Goal: Task Accomplishment & Management: Complete application form

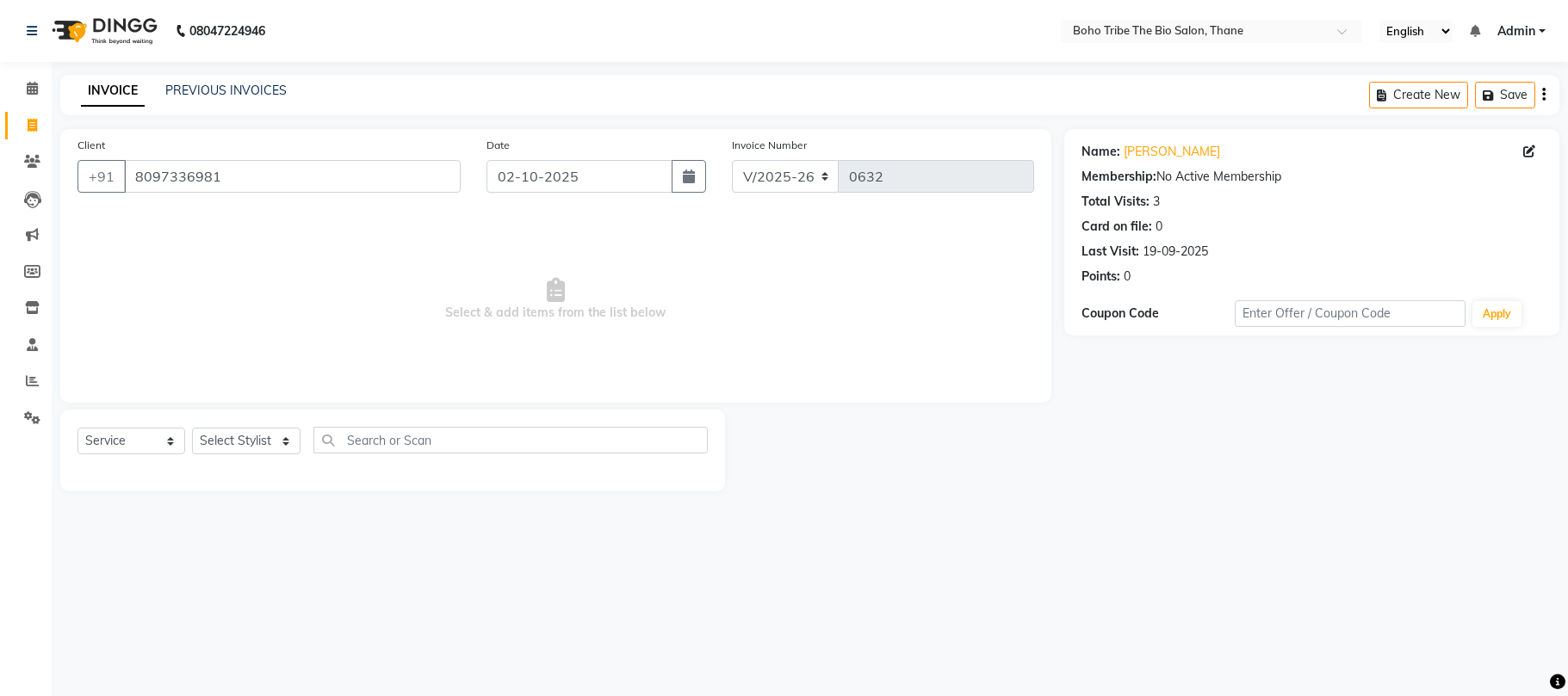
select select "7406"
select select "service"
click at [332, 174] on input "8097336981" at bounding box center [292, 176] width 337 height 32
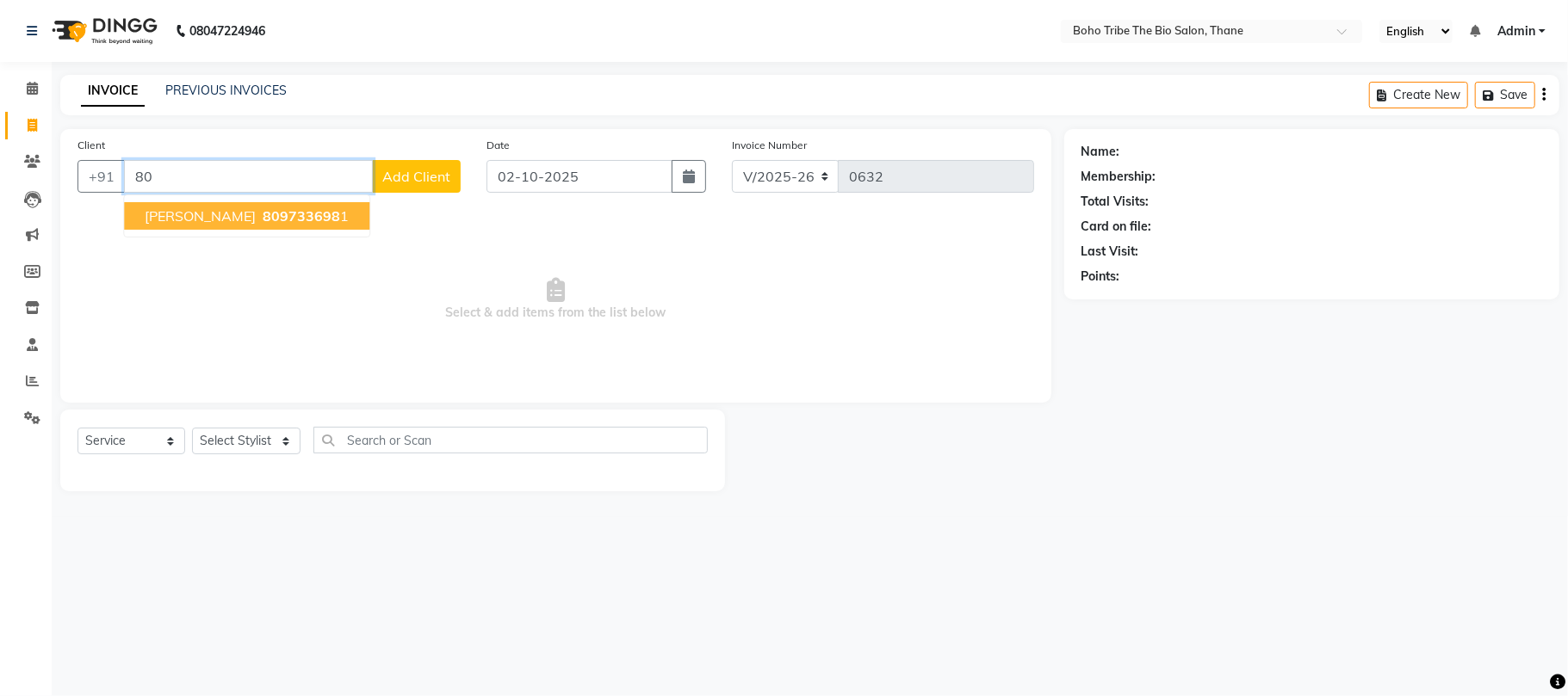
type input "8"
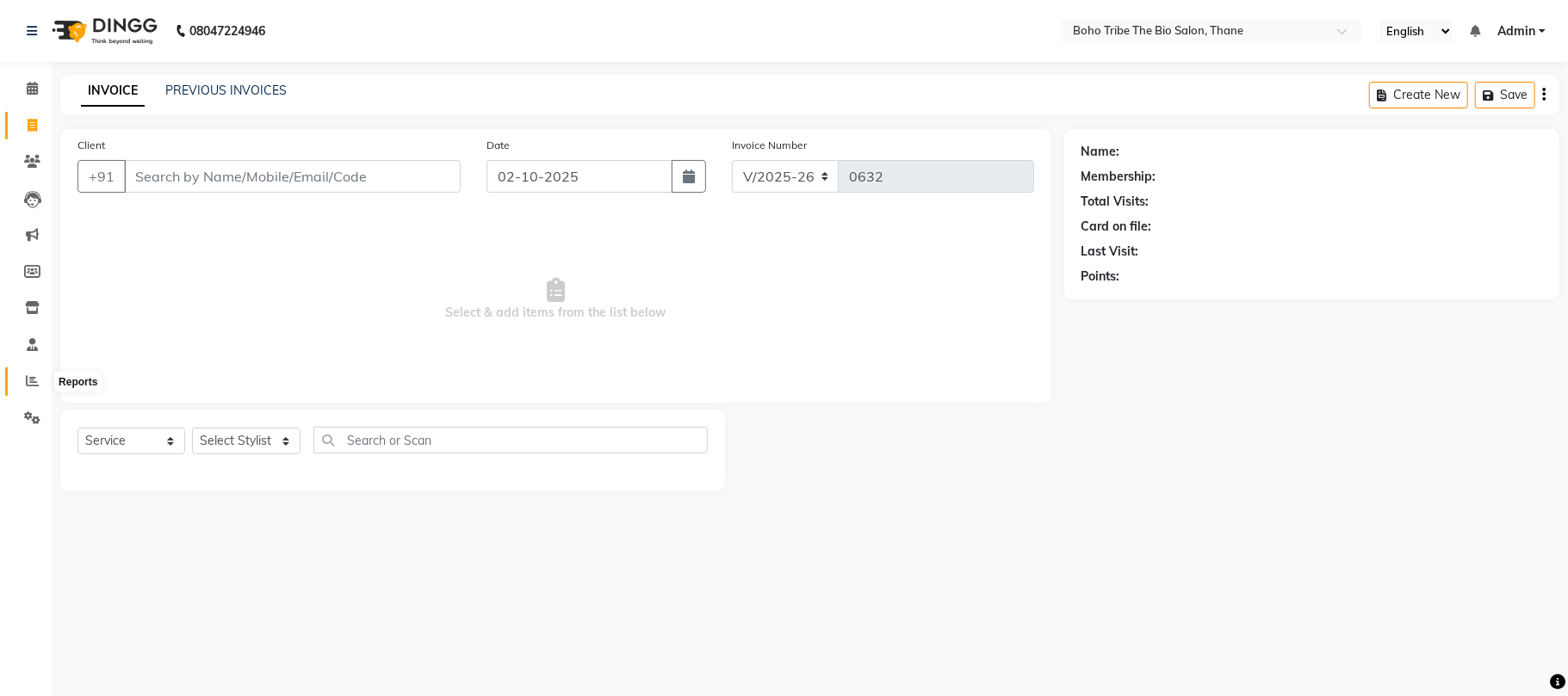
click at [30, 383] on icon at bounding box center [32, 381] width 13 height 13
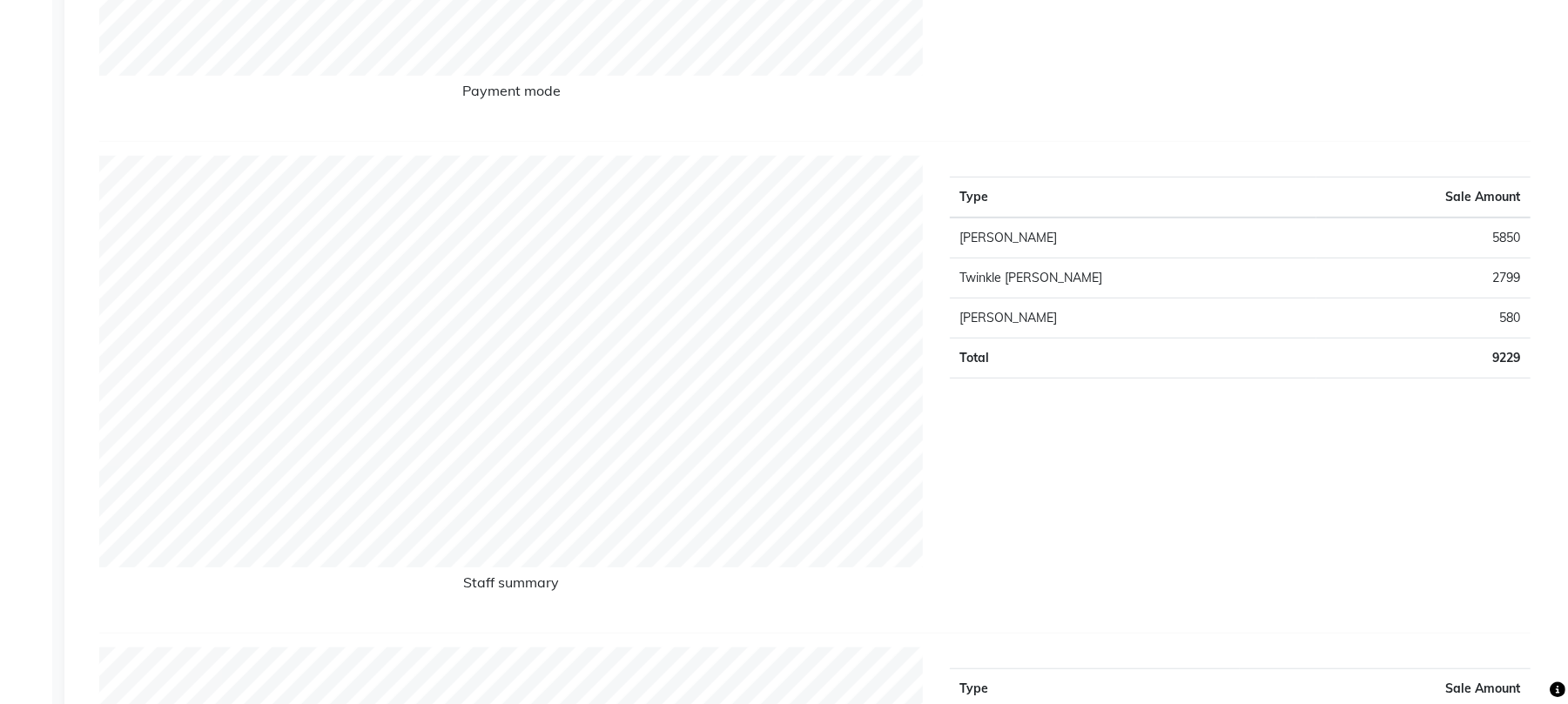
scroll to position [641, 0]
select select "service"
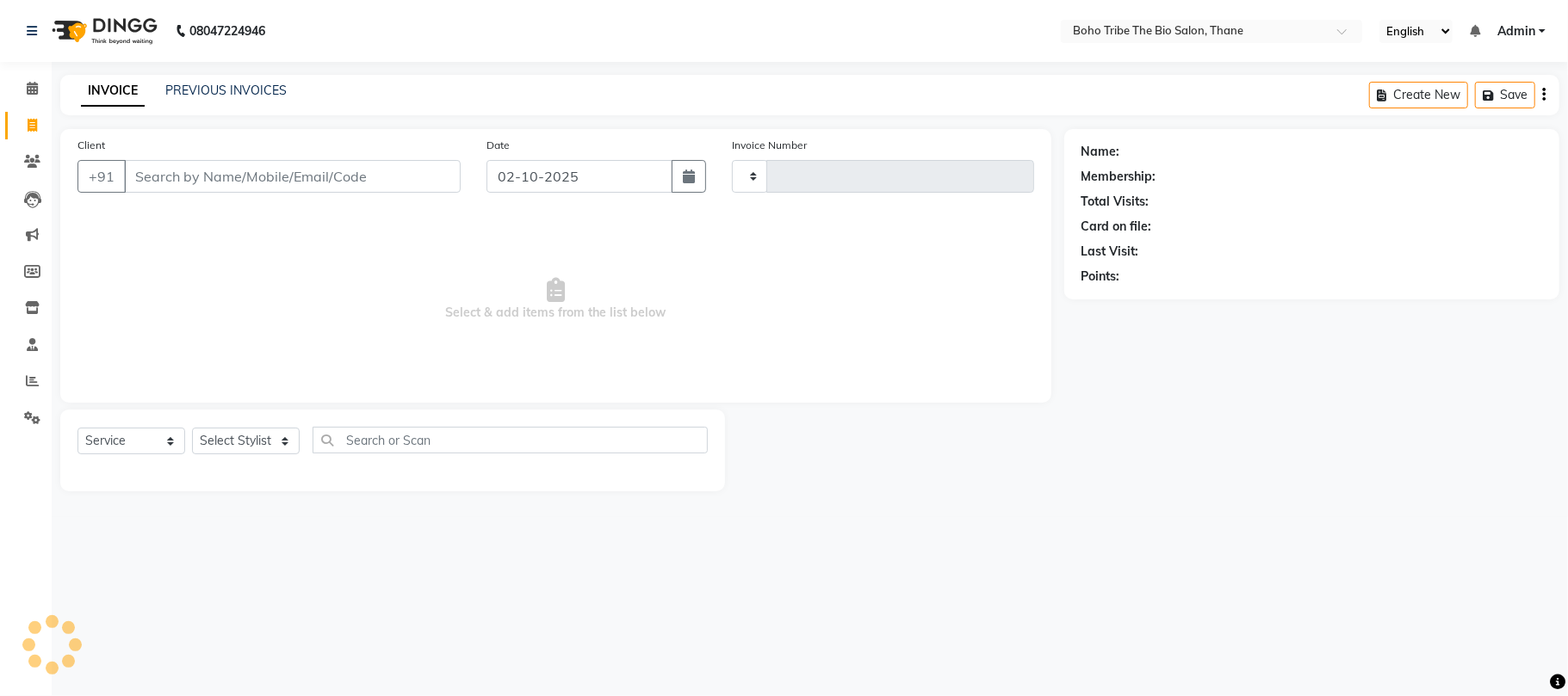
type input "0633"
select select "7406"
click at [236, 172] on input "Client" at bounding box center [292, 176] width 337 height 32
type input "9529013916"
click at [395, 194] on div "Client [PHONE_NUMBER] Add Client" at bounding box center [269, 171] width 409 height 70
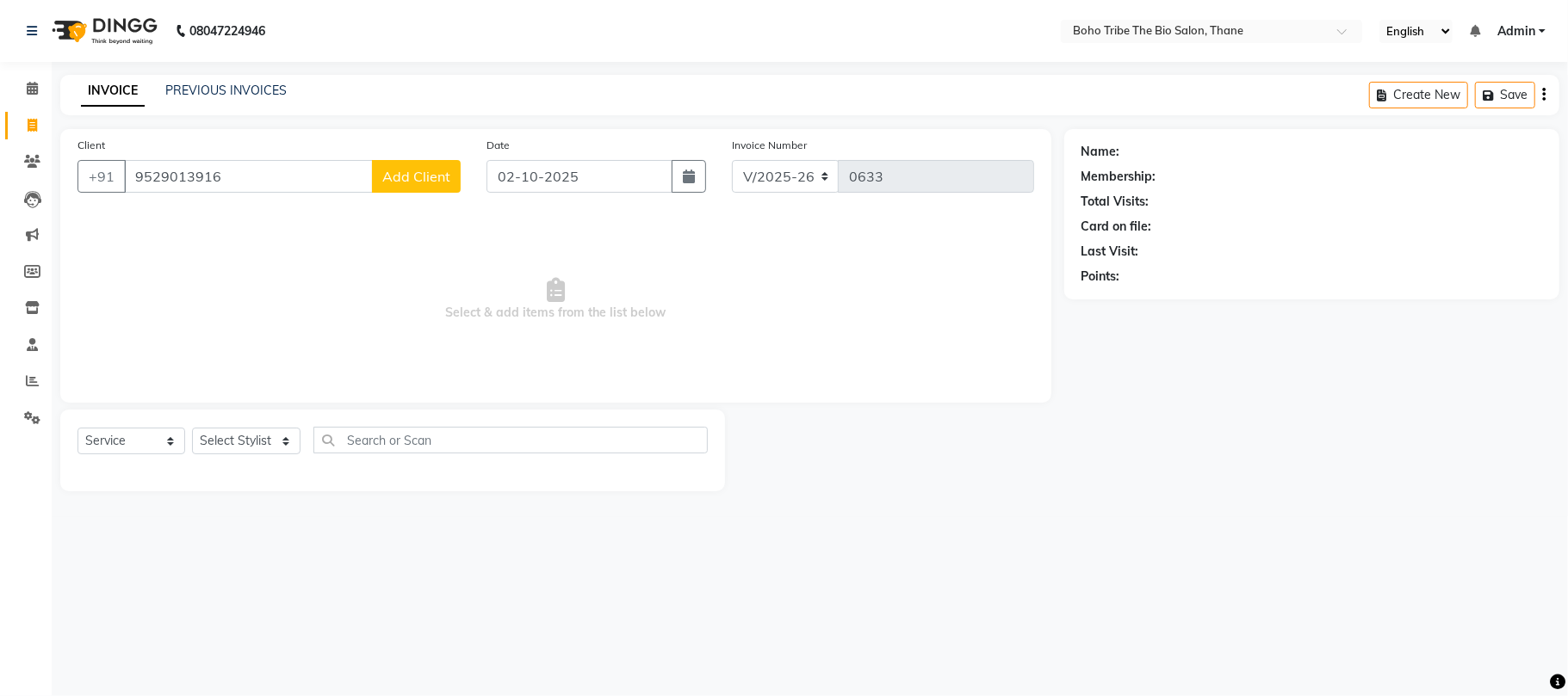
click at [395, 186] on button "Add Client" at bounding box center [416, 176] width 89 height 32
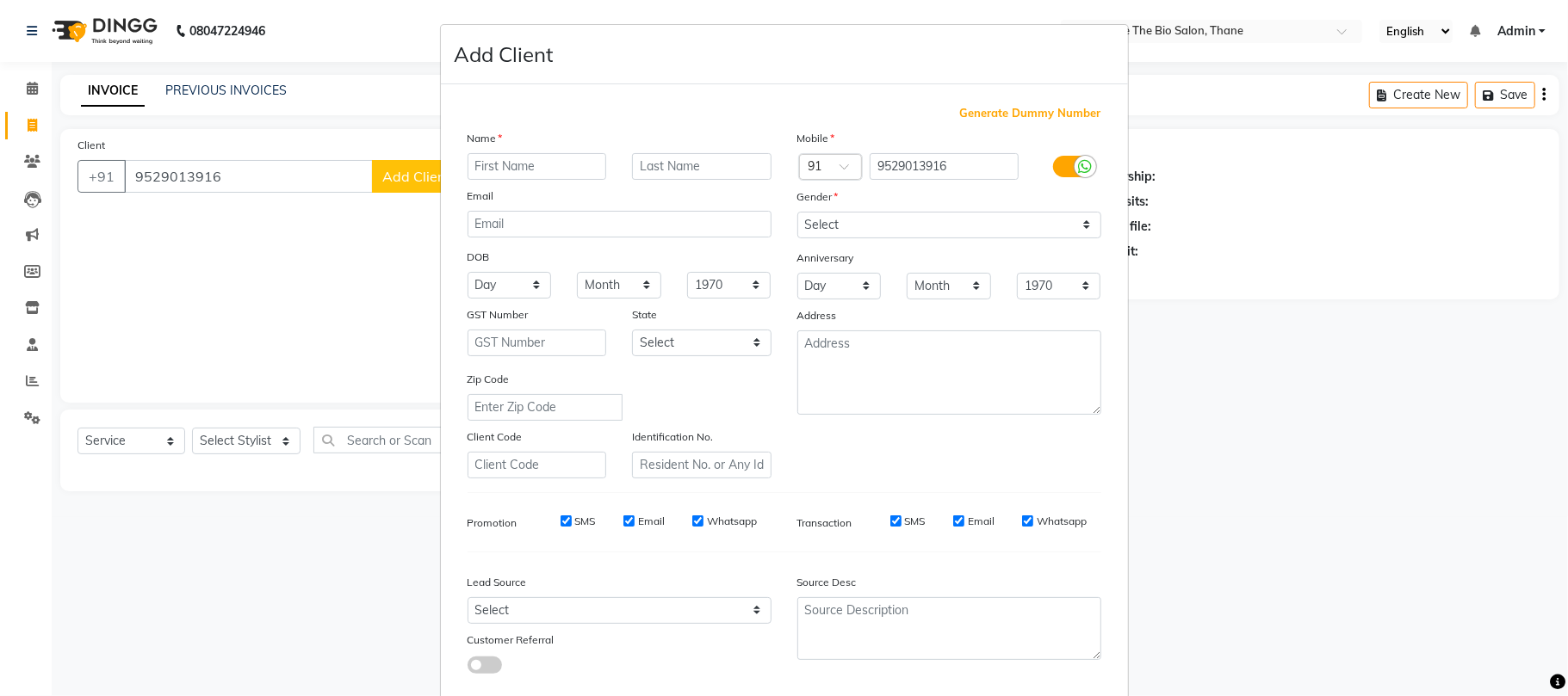
click at [505, 164] on input "text" at bounding box center [537, 166] width 140 height 27
type input "s"
type input "[DEMOGRAPHIC_DATA]"
click at [714, 156] on input "text" at bounding box center [702, 166] width 140 height 27
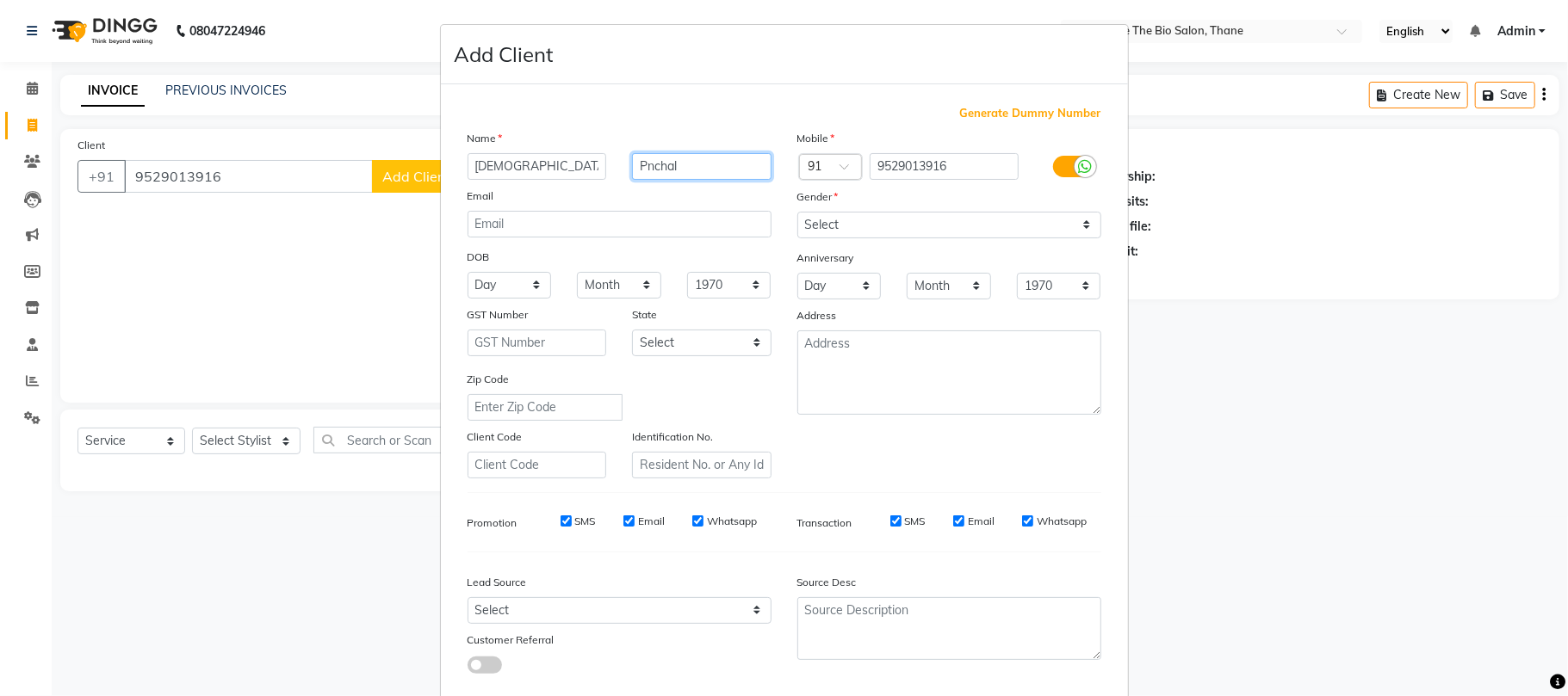
click at [735, 166] on input "Pnchal" at bounding box center [702, 166] width 140 height 27
type input "[PERSON_NAME]"
click at [1076, 227] on select "Select [DEMOGRAPHIC_DATA] [DEMOGRAPHIC_DATA] Other Prefer Not To Say" at bounding box center [949, 225] width 304 height 27
select select "[DEMOGRAPHIC_DATA]"
click at [797, 212] on select "Select [DEMOGRAPHIC_DATA] [DEMOGRAPHIC_DATA] Other Prefer Not To Say" at bounding box center [949, 225] width 304 height 27
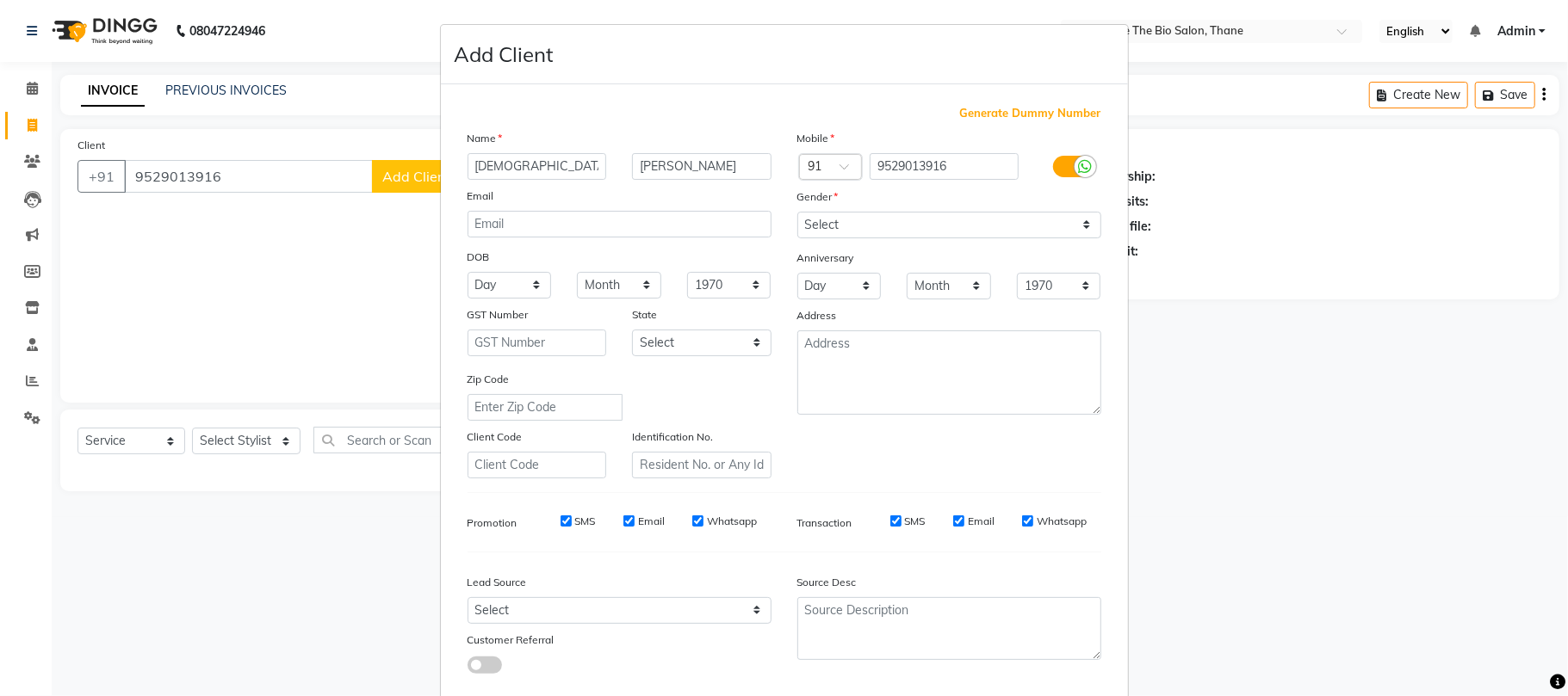
click at [1014, 437] on div "Mobile Country Code × 91 9529013916 Gender Select [DEMOGRAPHIC_DATA] [DEMOGRAPH…" at bounding box center [949, 304] width 330 height 349
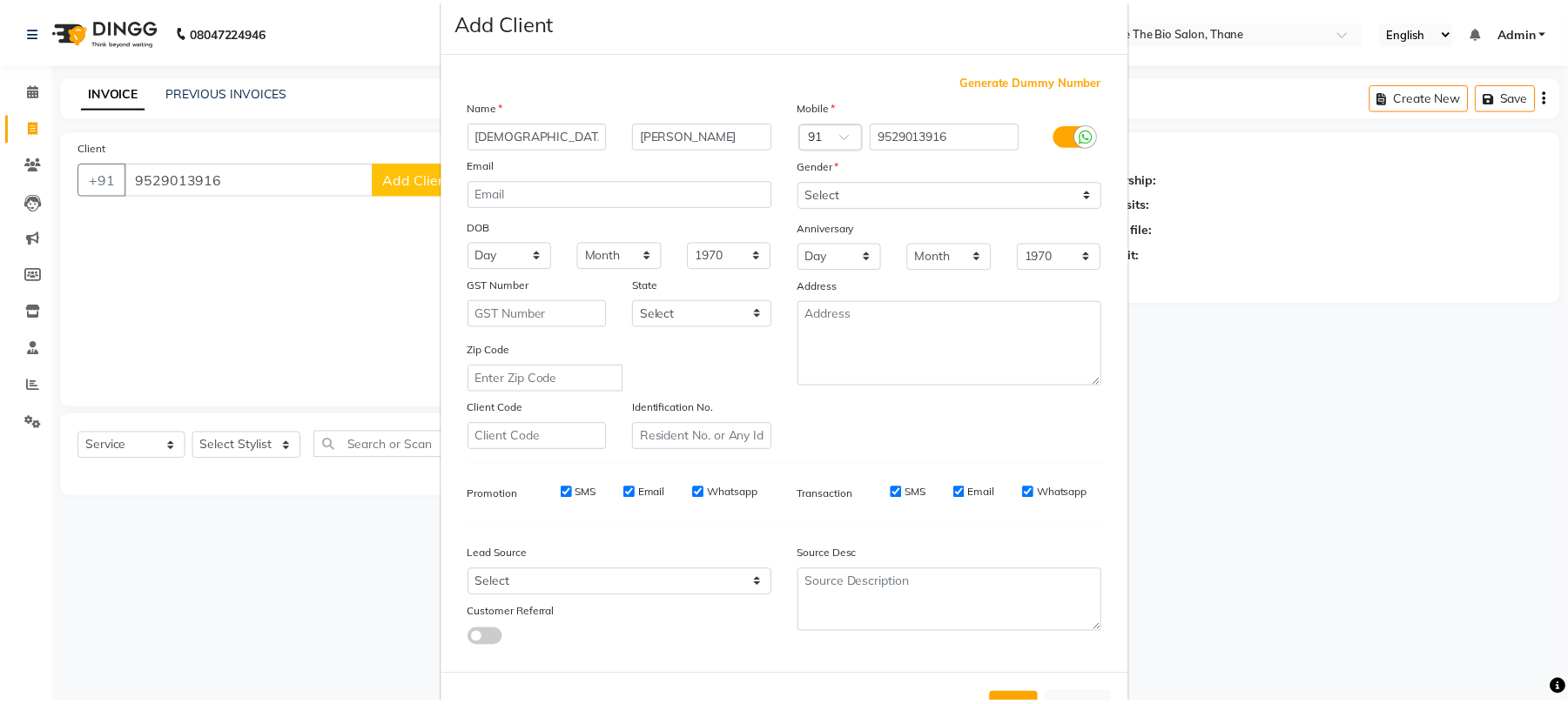
scroll to position [95, 0]
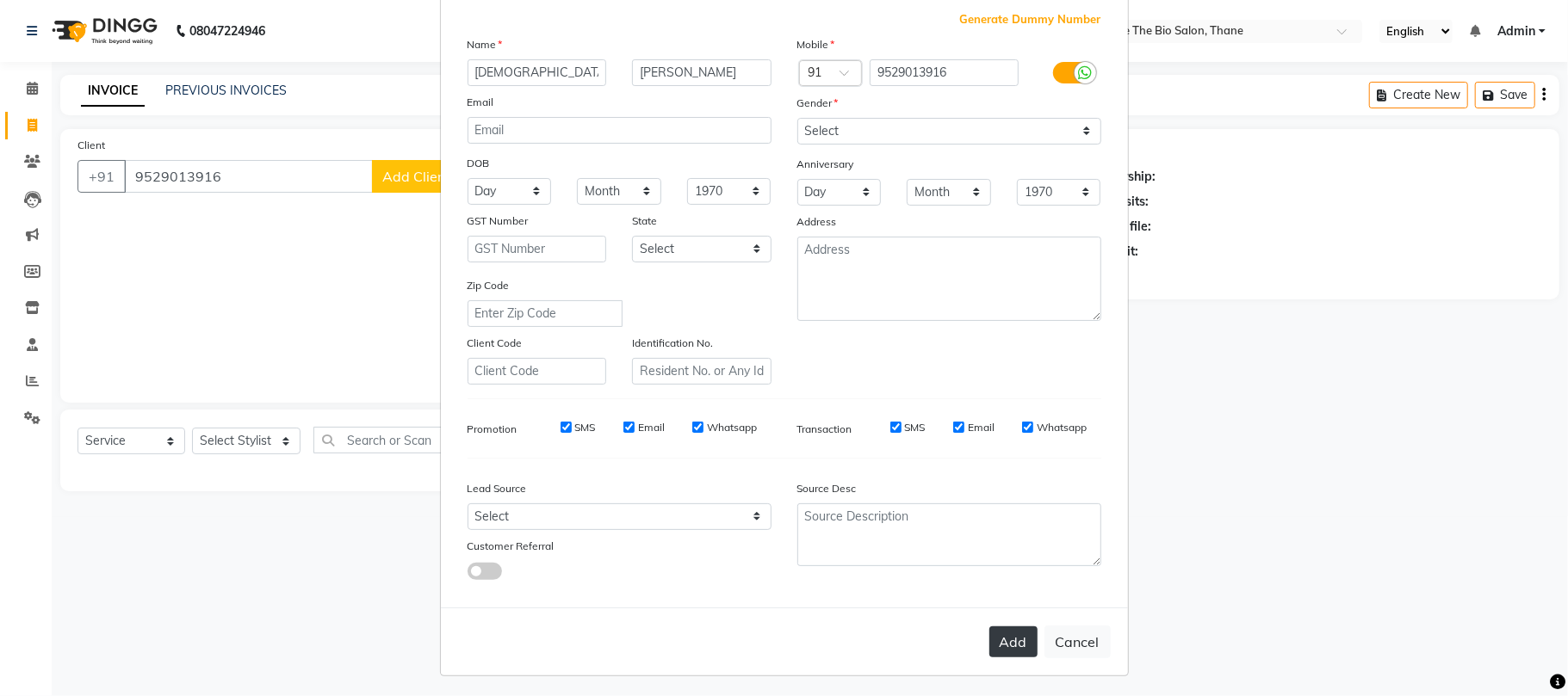
click at [1004, 634] on button "Add" at bounding box center [1013, 642] width 48 height 31
select select
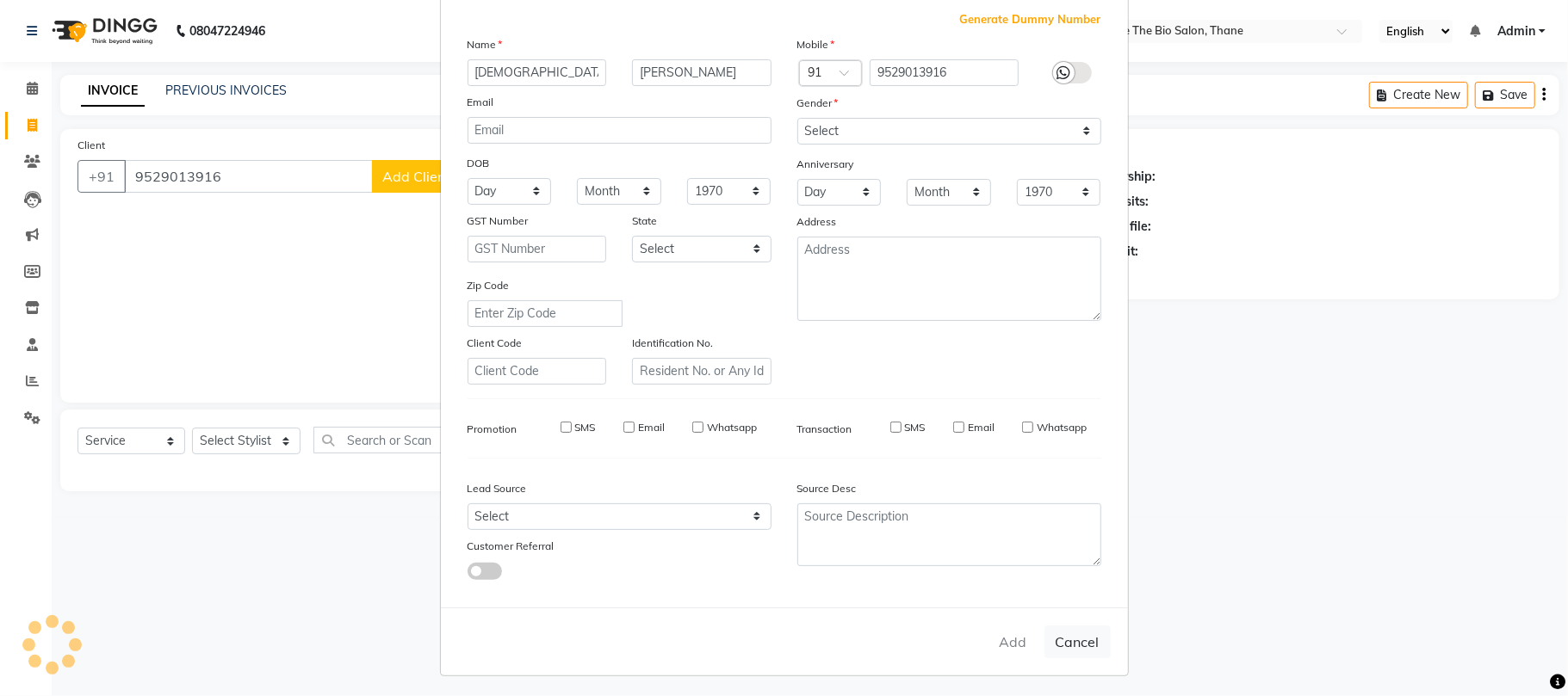
select select
checkbox input "false"
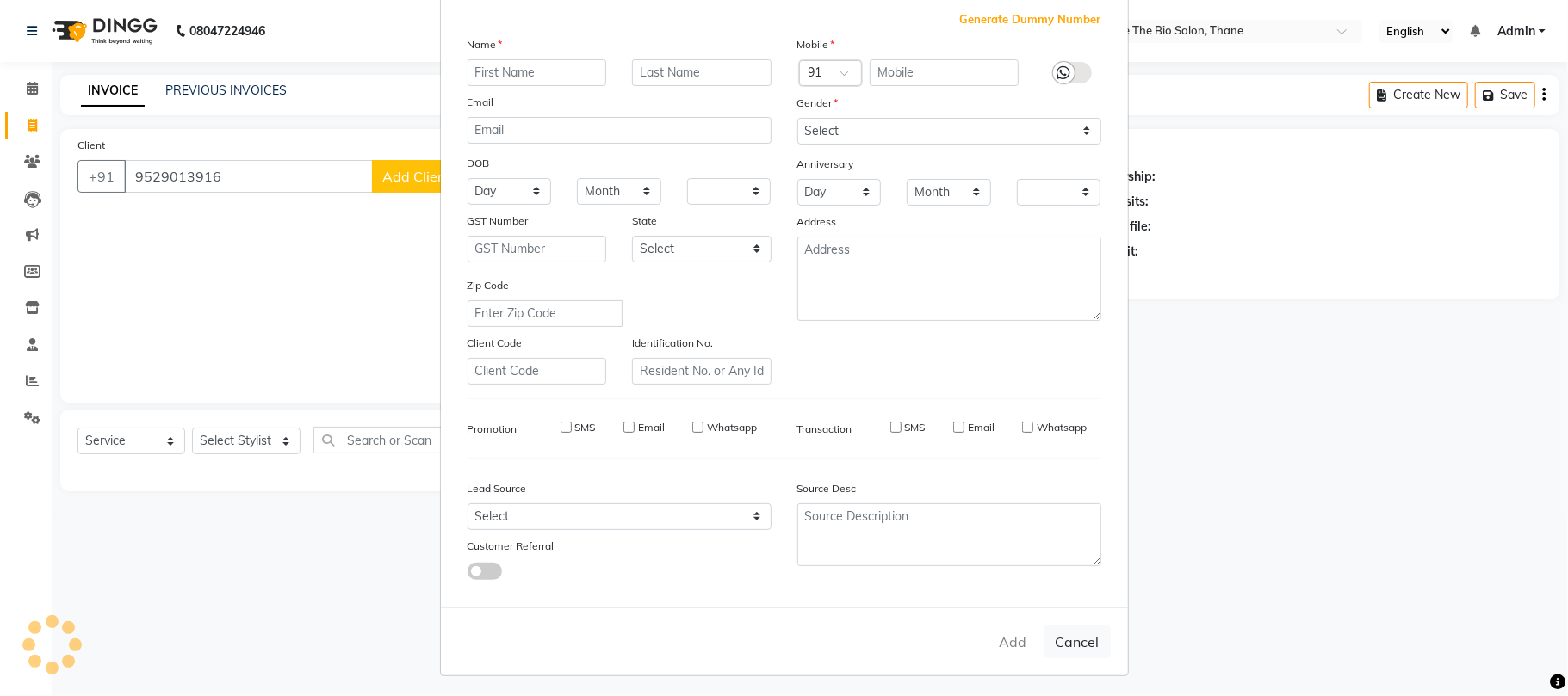
checkbox input "false"
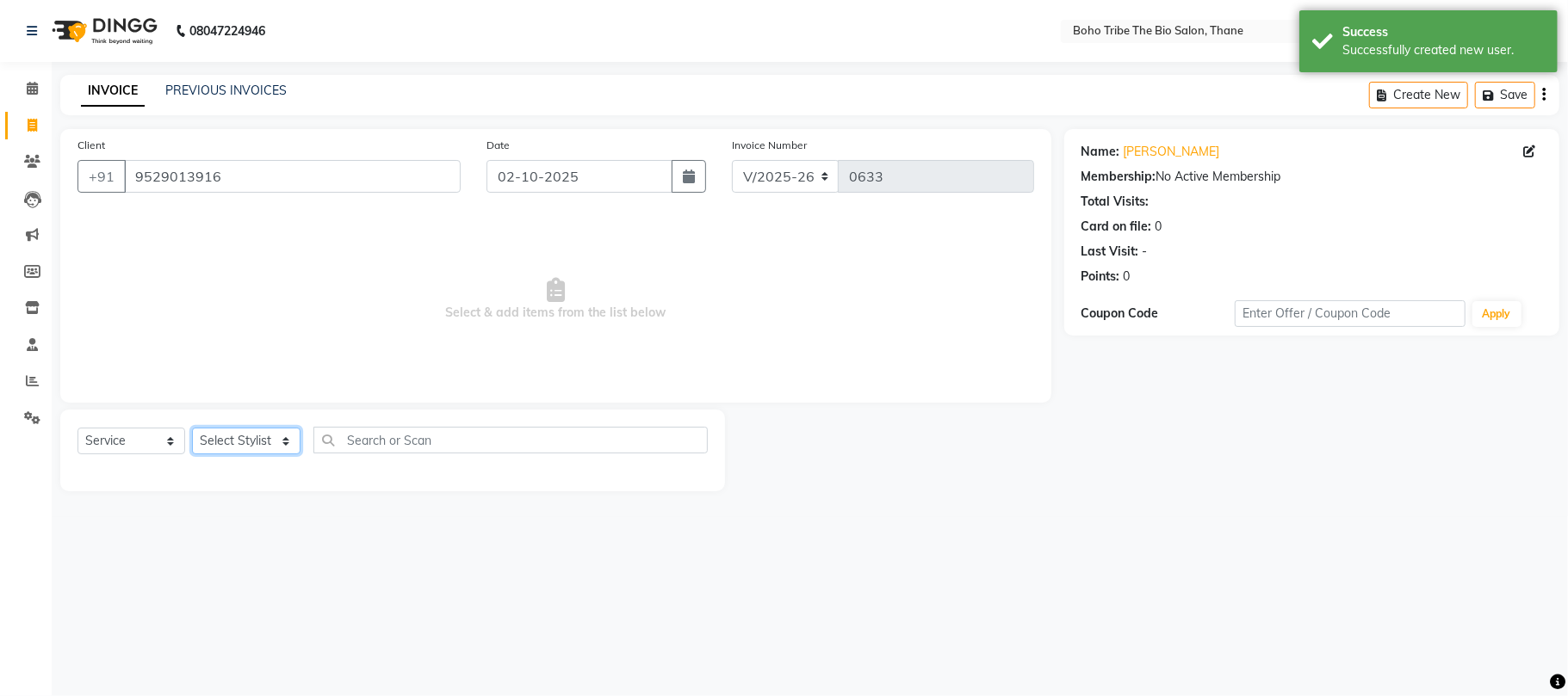
click at [287, 442] on select "Select Stylist [PERSON_NAME] [PERSON_NAME] [PERSON_NAME] Kuril [PERSON_NAME] Tw…" at bounding box center [246, 441] width 108 height 27
select select "68789"
click at [192, 428] on select "Select Stylist [PERSON_NAME] [PERSON_NAME] [PERSON_NAME] Kuril [PERSON_NAME] Tw…" at bounding box center [246, 441] width 108 height 27
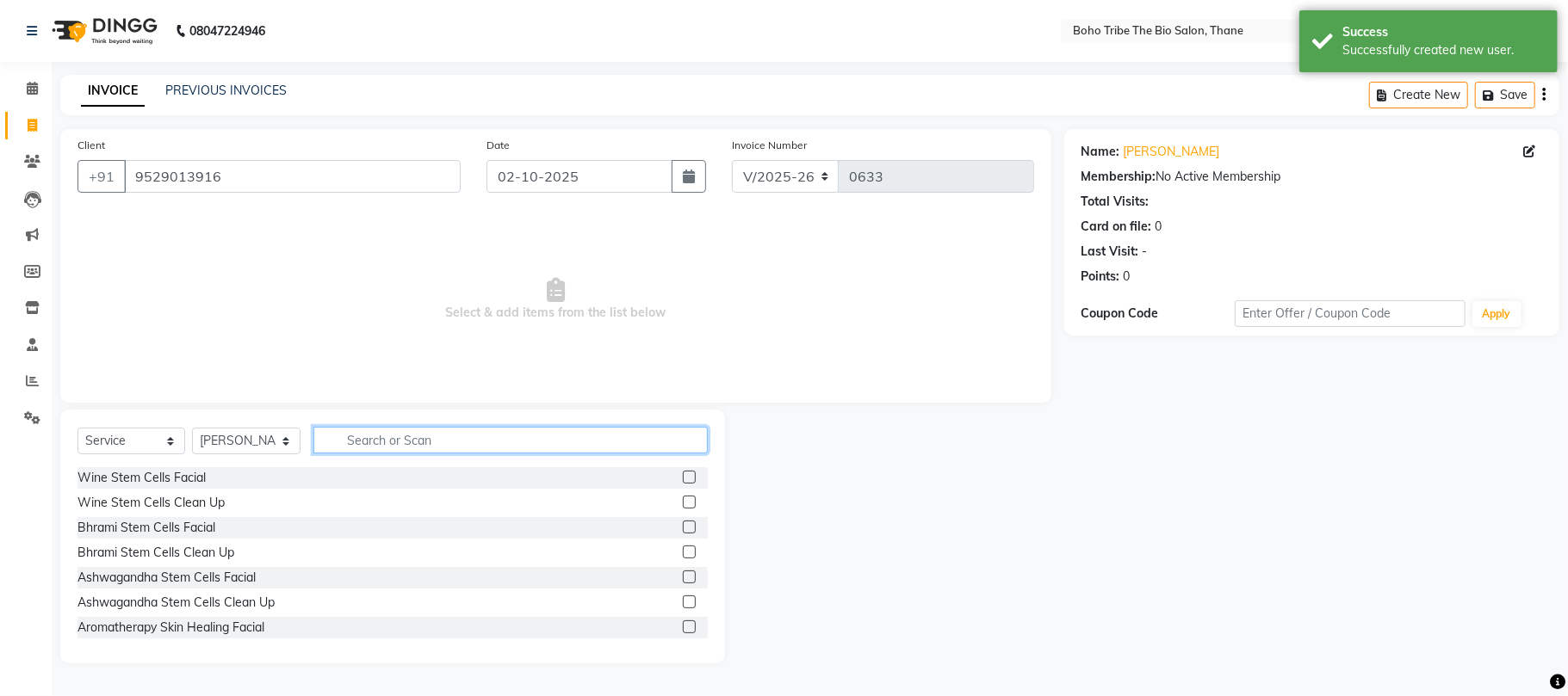
click at [410, 441] on input "text" at bounding box center [510, 440] width 395 height 27
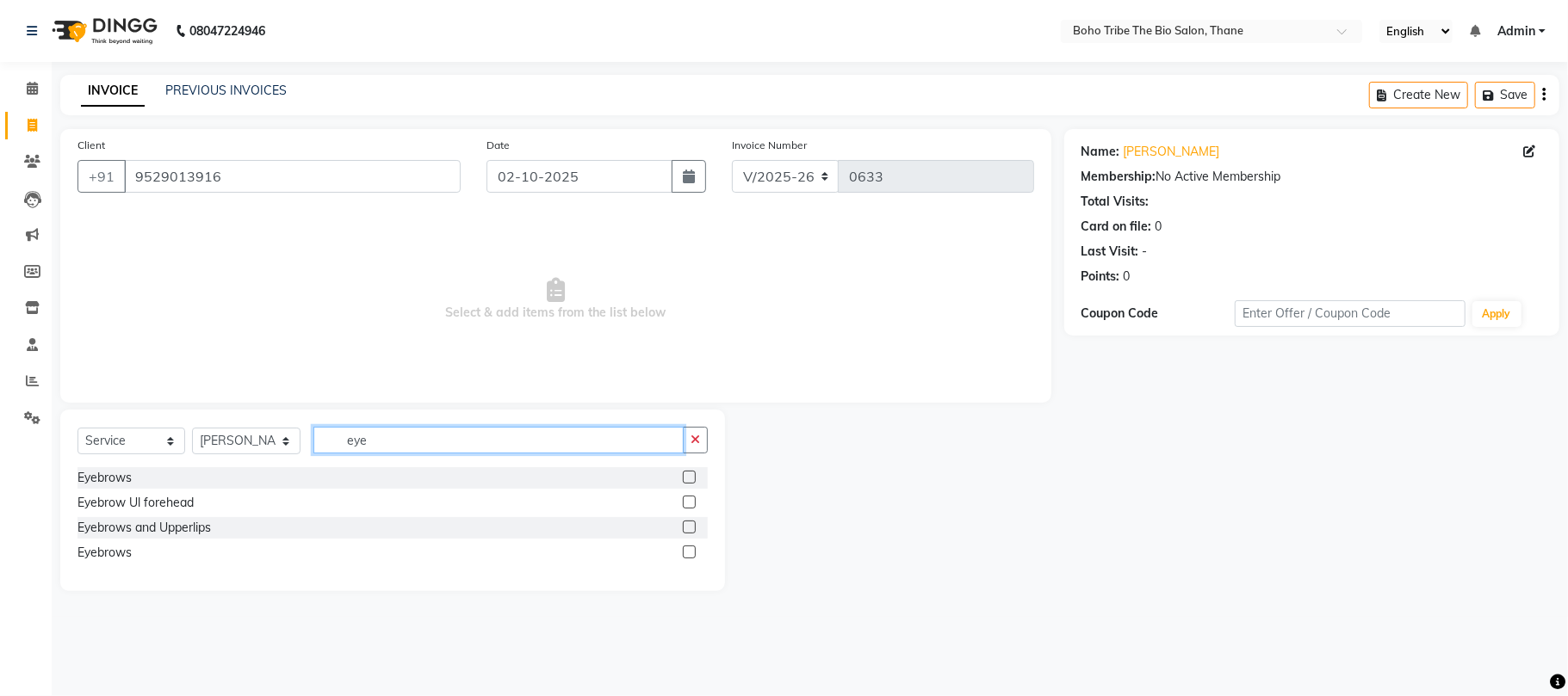
type input "eye"
click at [690, 476] on label at bounding box center [689, 477] width 13 height 13
click at [690, 476] on input "checkbox" at bounding box center [688, 478] width 11 height 11
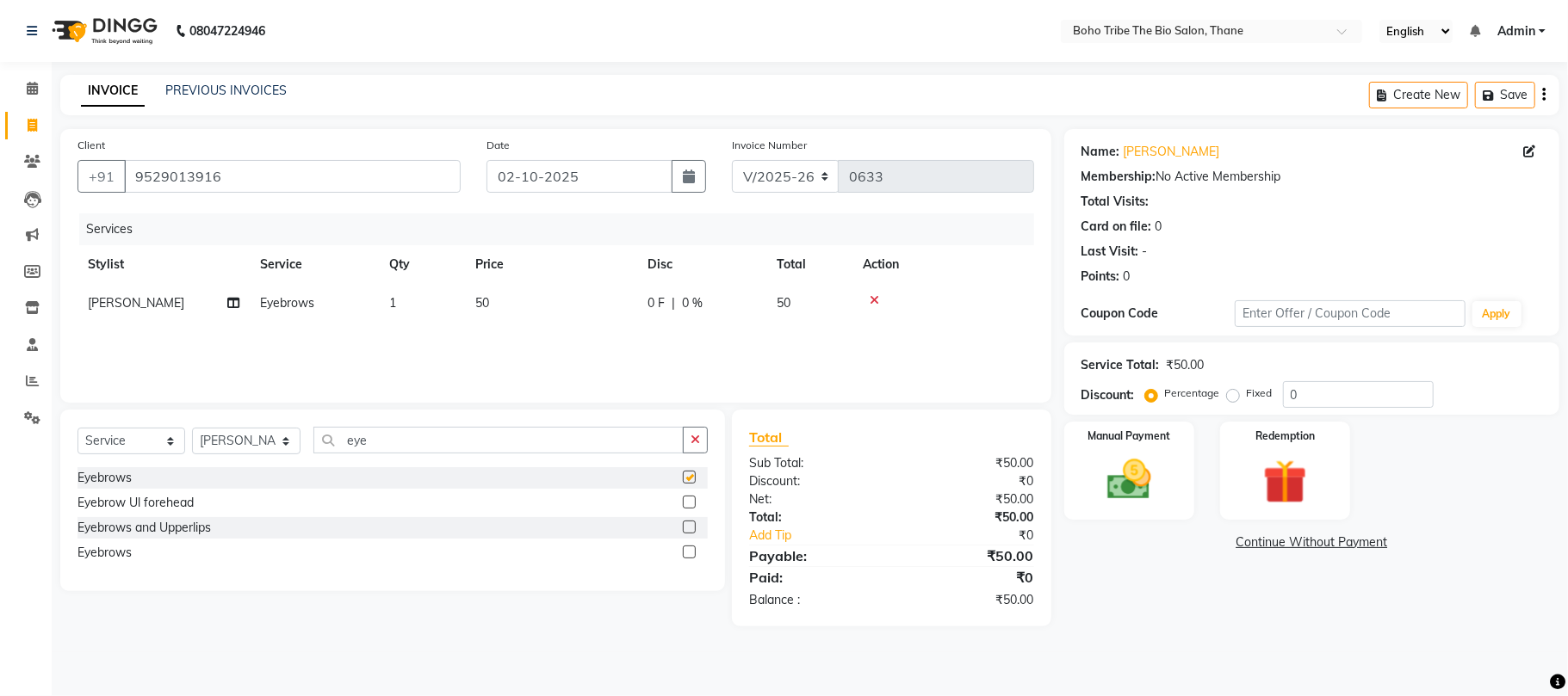
checkbox input "false"
click at [600, 434] on input "eye" at bounding box center [498, 440] width 370 height 27
type input "e"
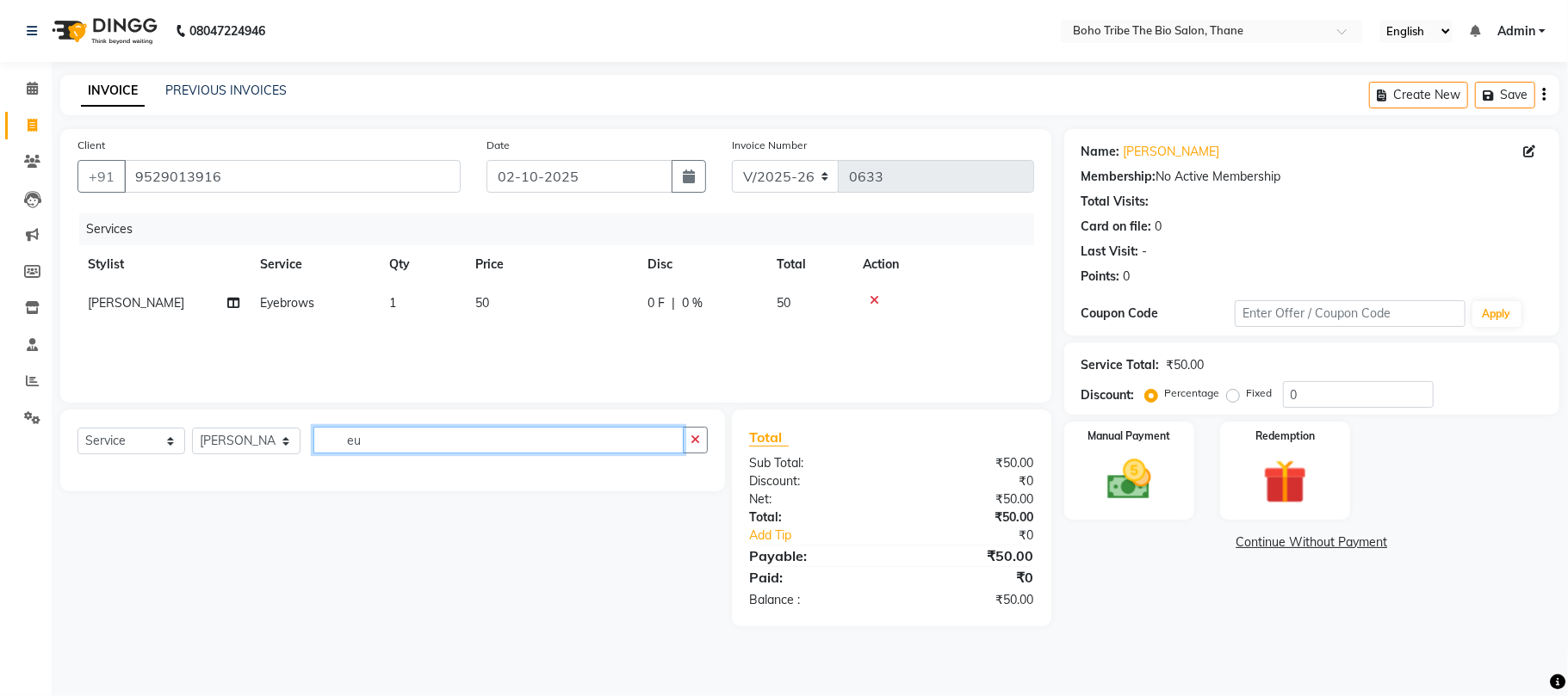
type input "e"
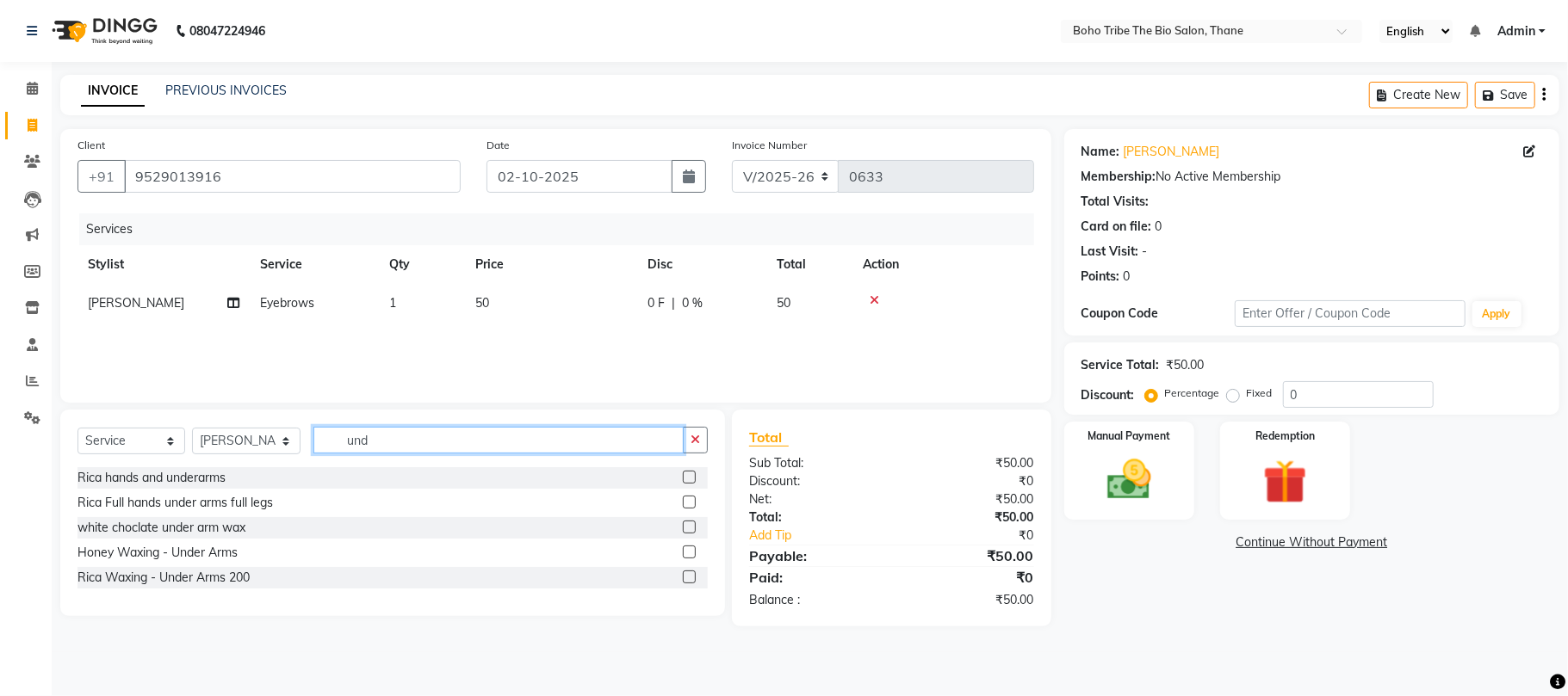
type input "und"
click at [689, 576] on label at bounding box center [689, 577] width 13 height 13
click at [689, 576] on input "checkbox" at bounding box center [688, 578] width 11 height 11
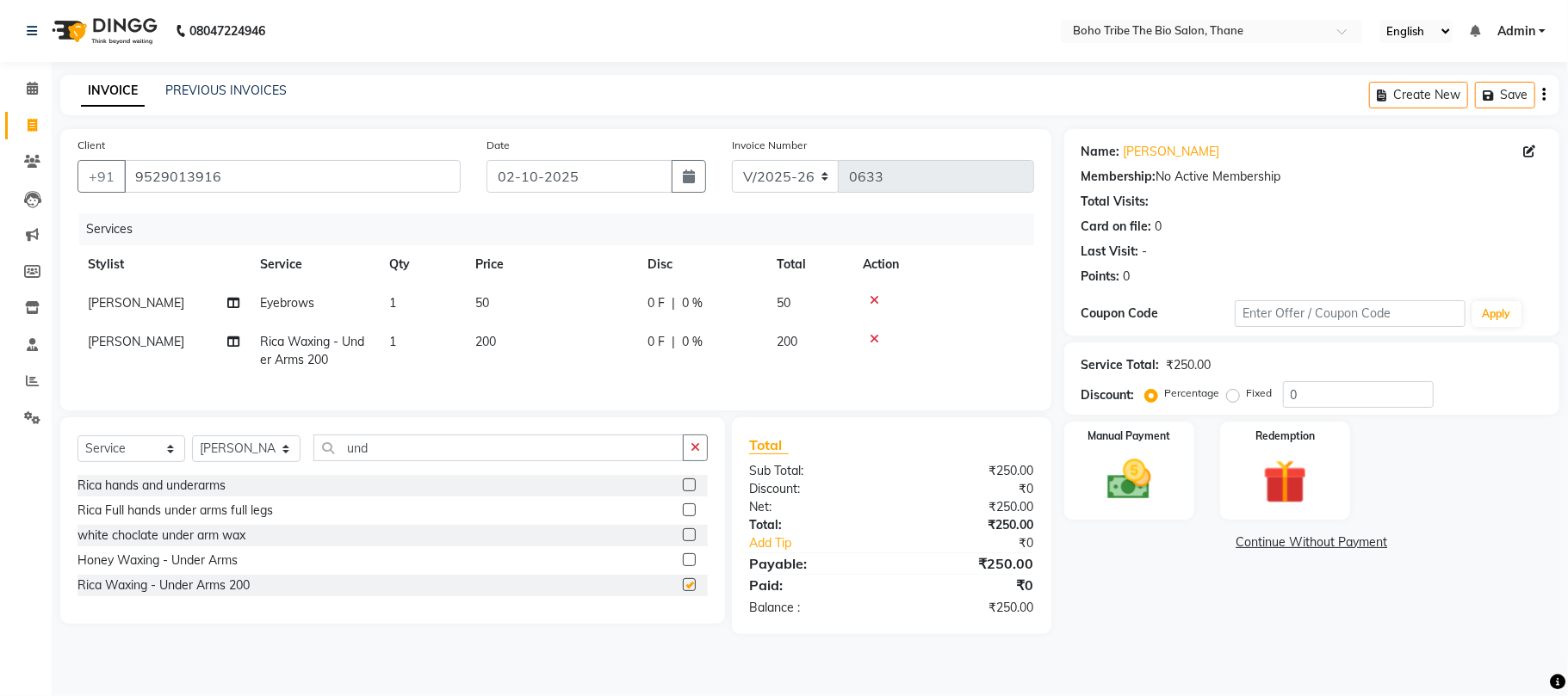
checkbox input "false"
click at [486, 461] on input "und" at bounding box center [498, 447] width 370 height 27
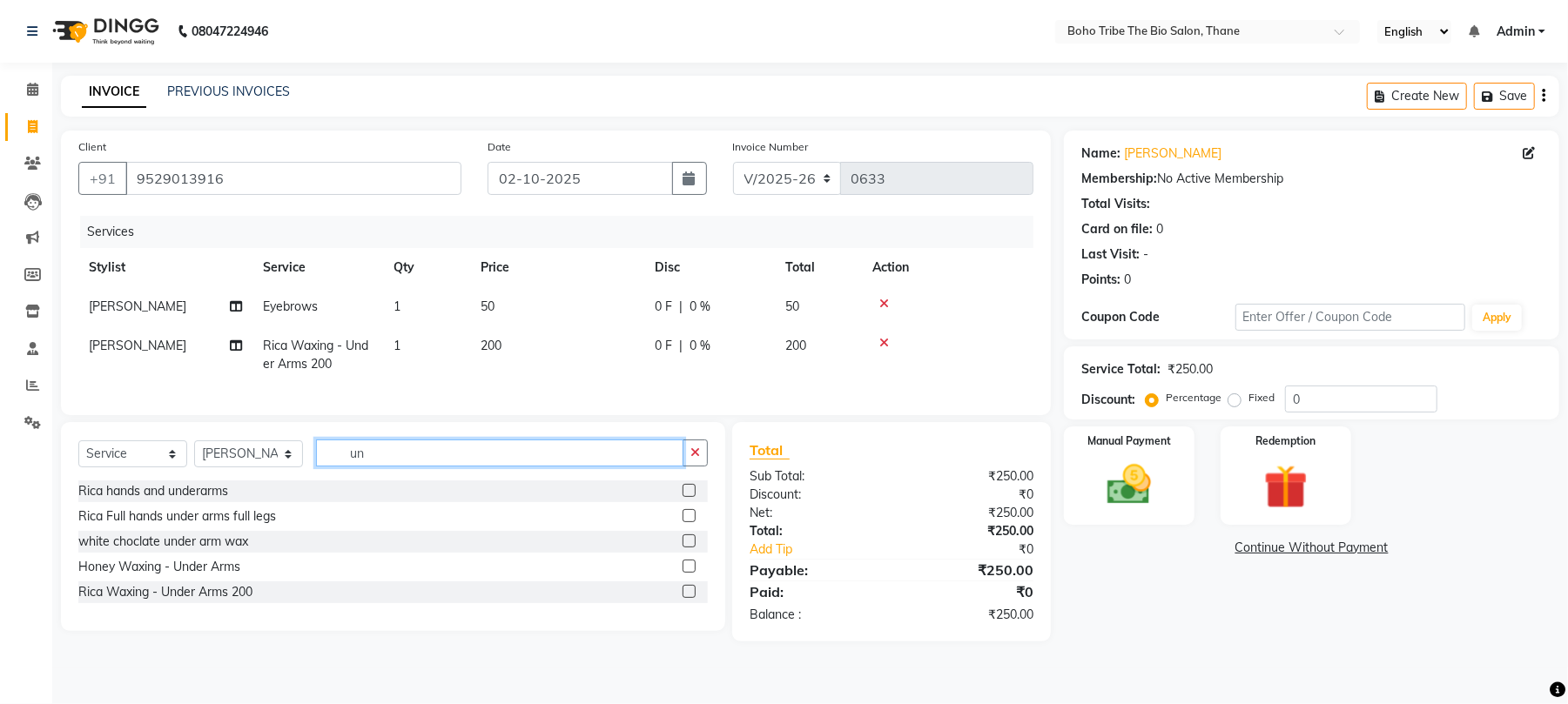
type input "u"
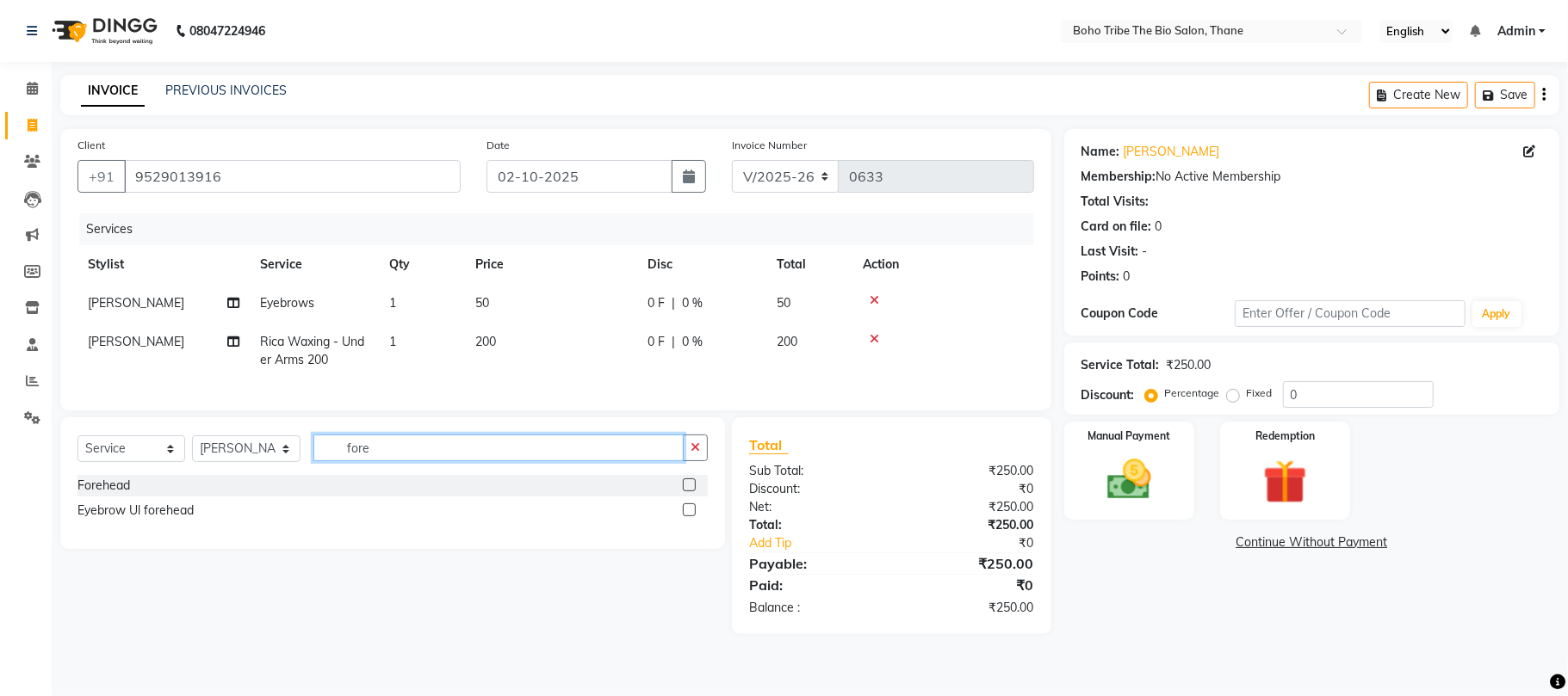
type input "fore"
click at [689, 492] on label at bounding box center [689, 485] width 13 height 13
click at [689, 492] on input "checkbox" at bounding box center [688, 486] width 11 height 11
checkbox input "true"
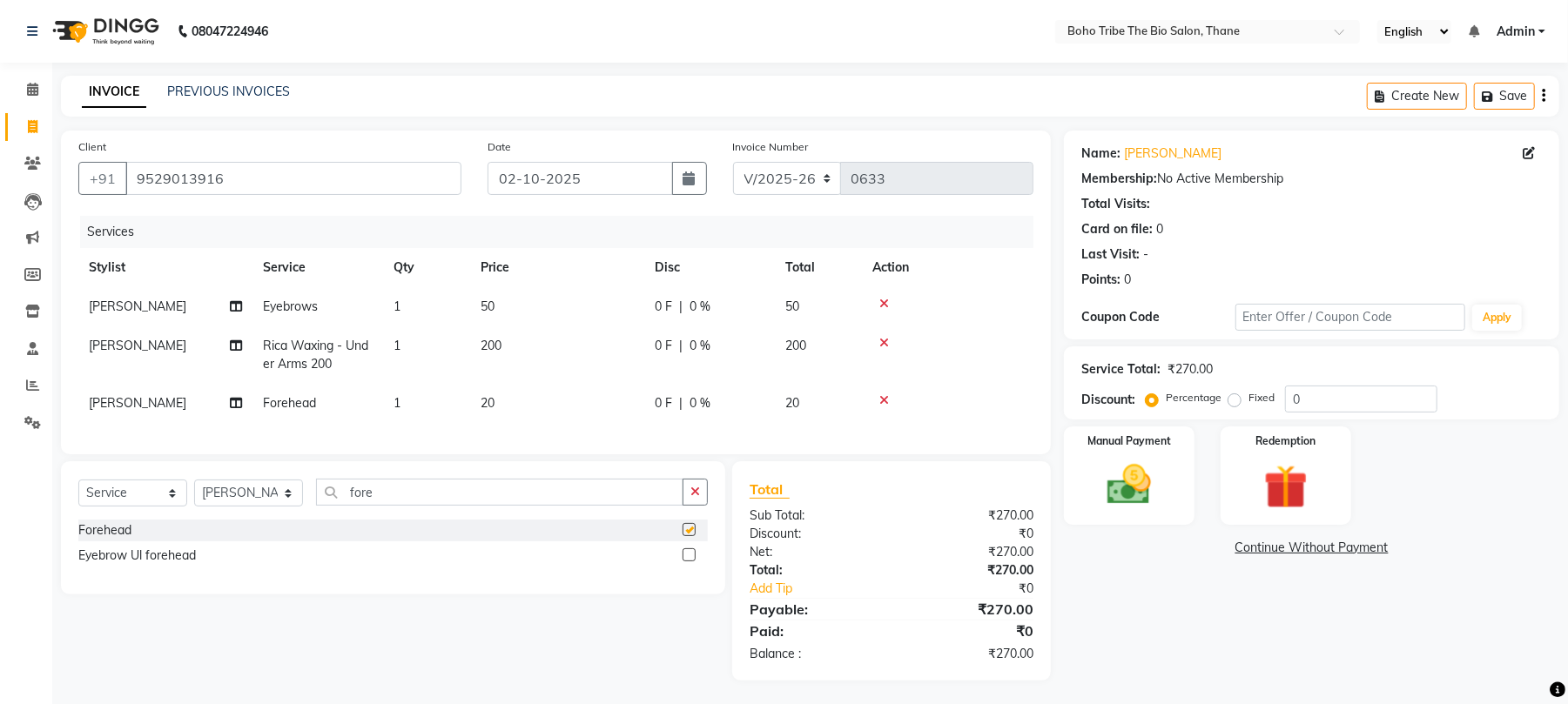
click at [697, 498] on icon "button" at bounding box center [695, 492] width 9 height 12
checkbox input "false"
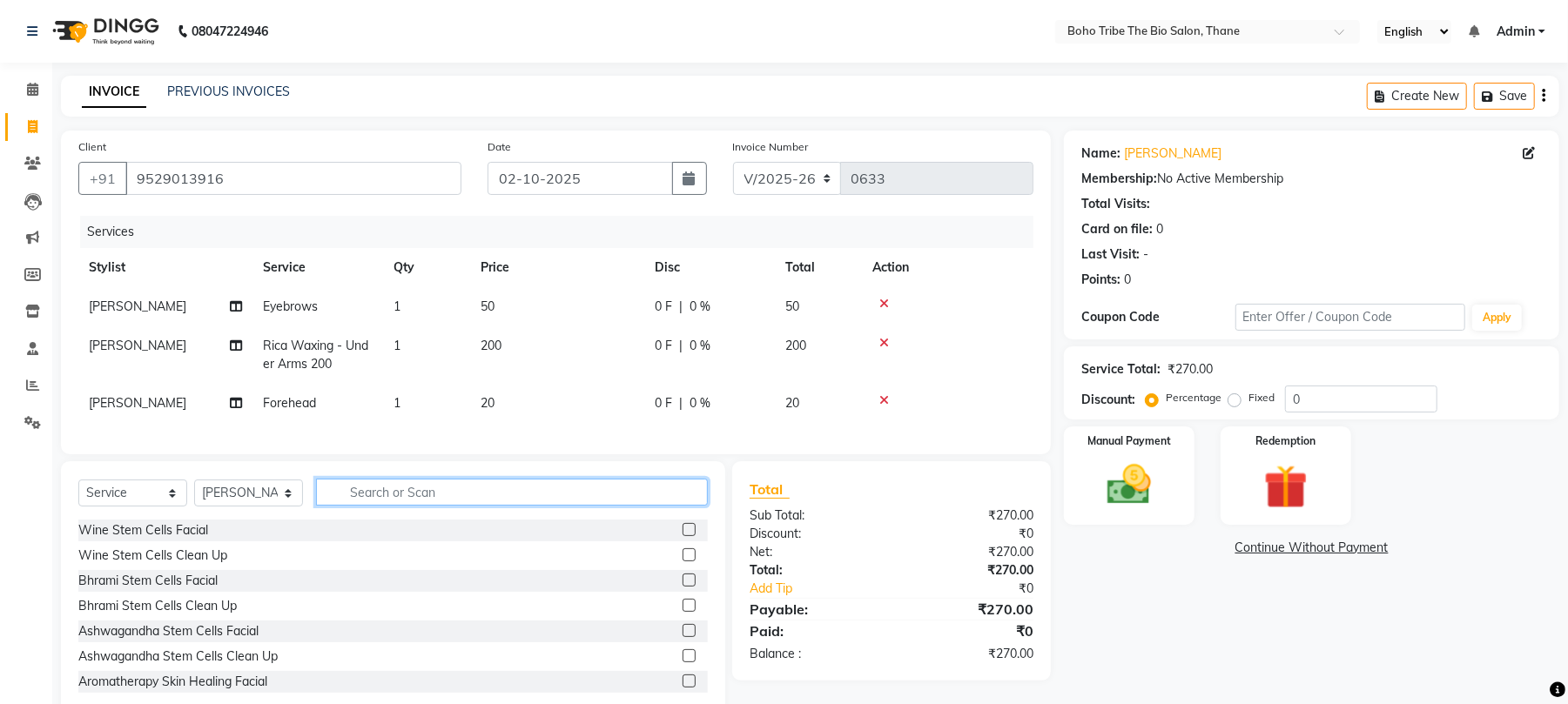
click at [531, 506] on input "text" at bounding box center [511, 492] width 392 height 27
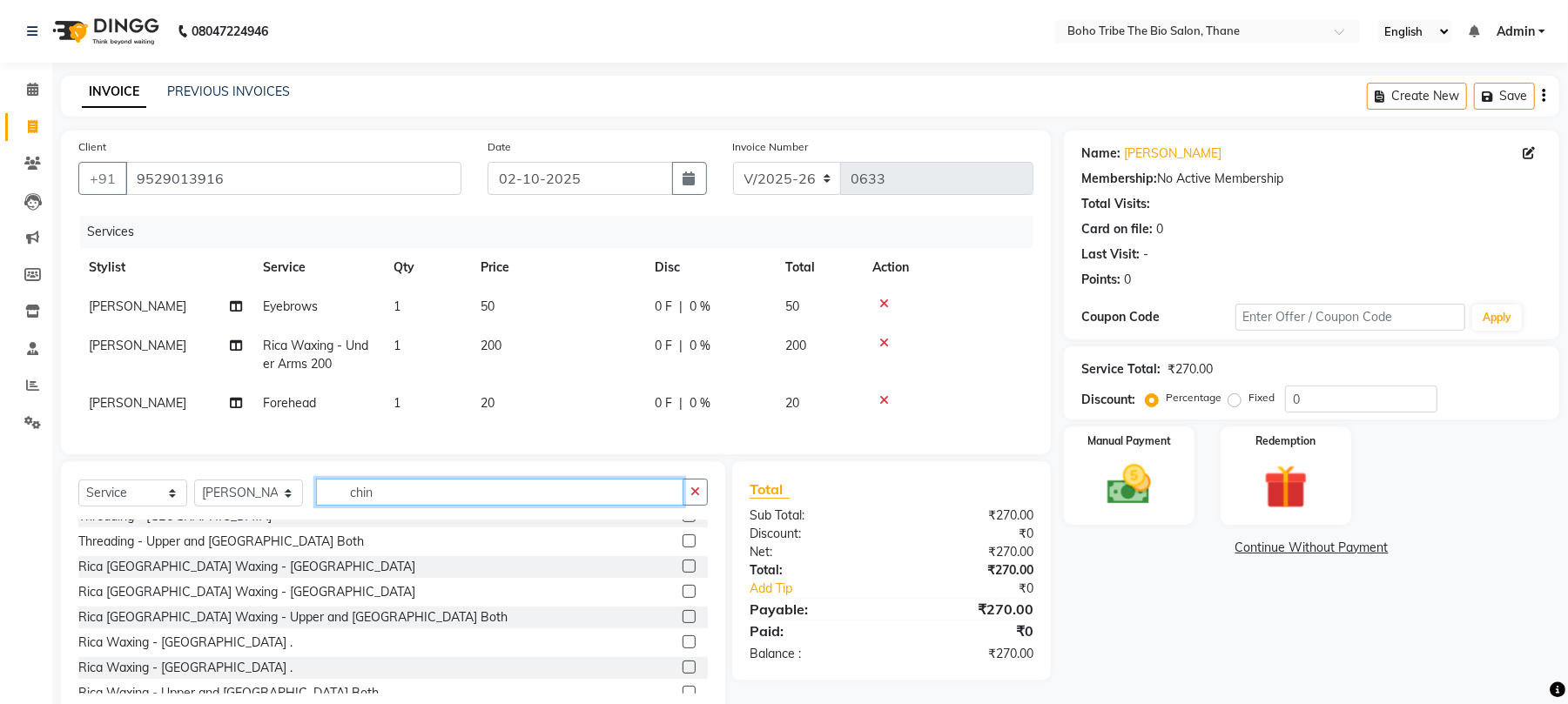
scroll to position [79, 0]
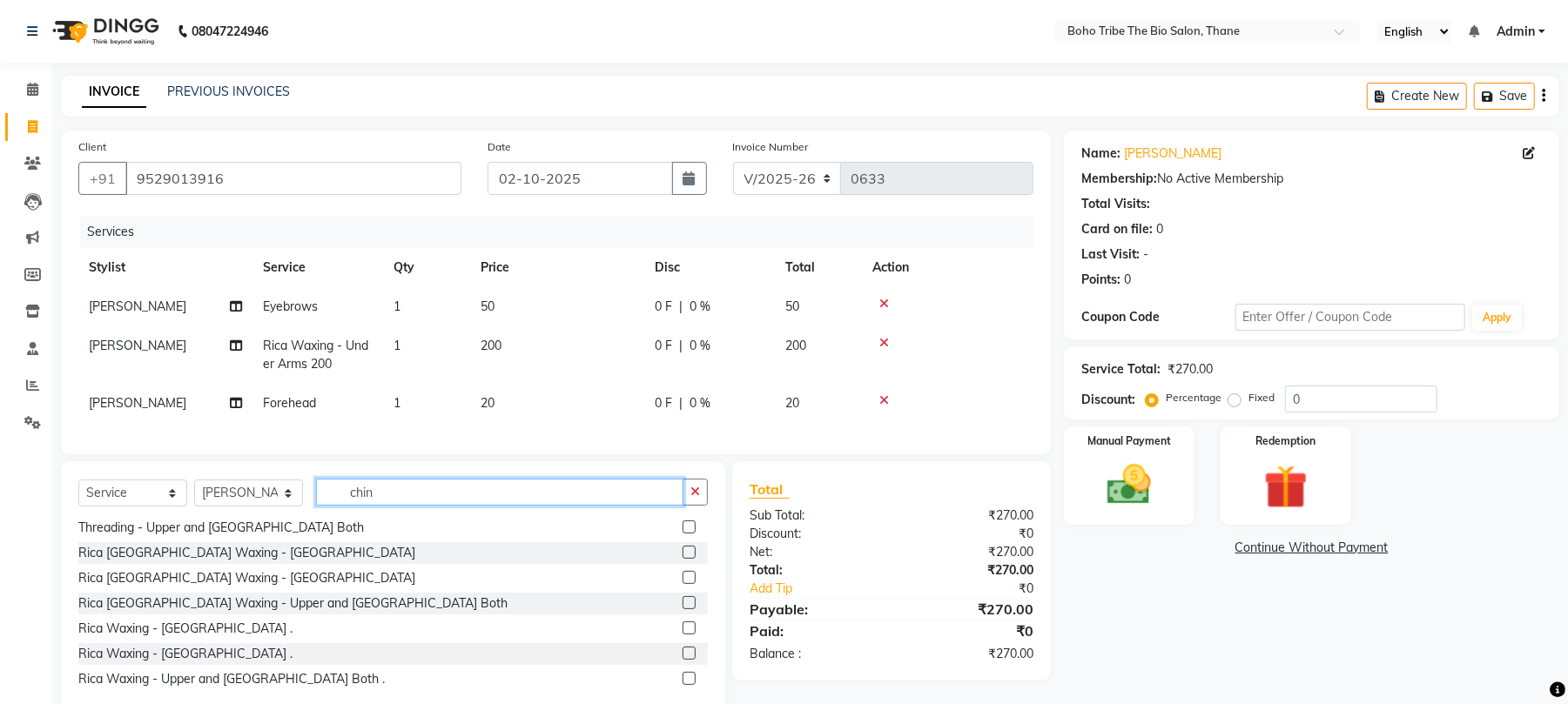
type input "chin"
click at [683, 635] on label at bounding box center [689, 628] width 13 height 13
click at [683, 635] on input "checkbox" at bounding box center [688, 629] width 11 height 11
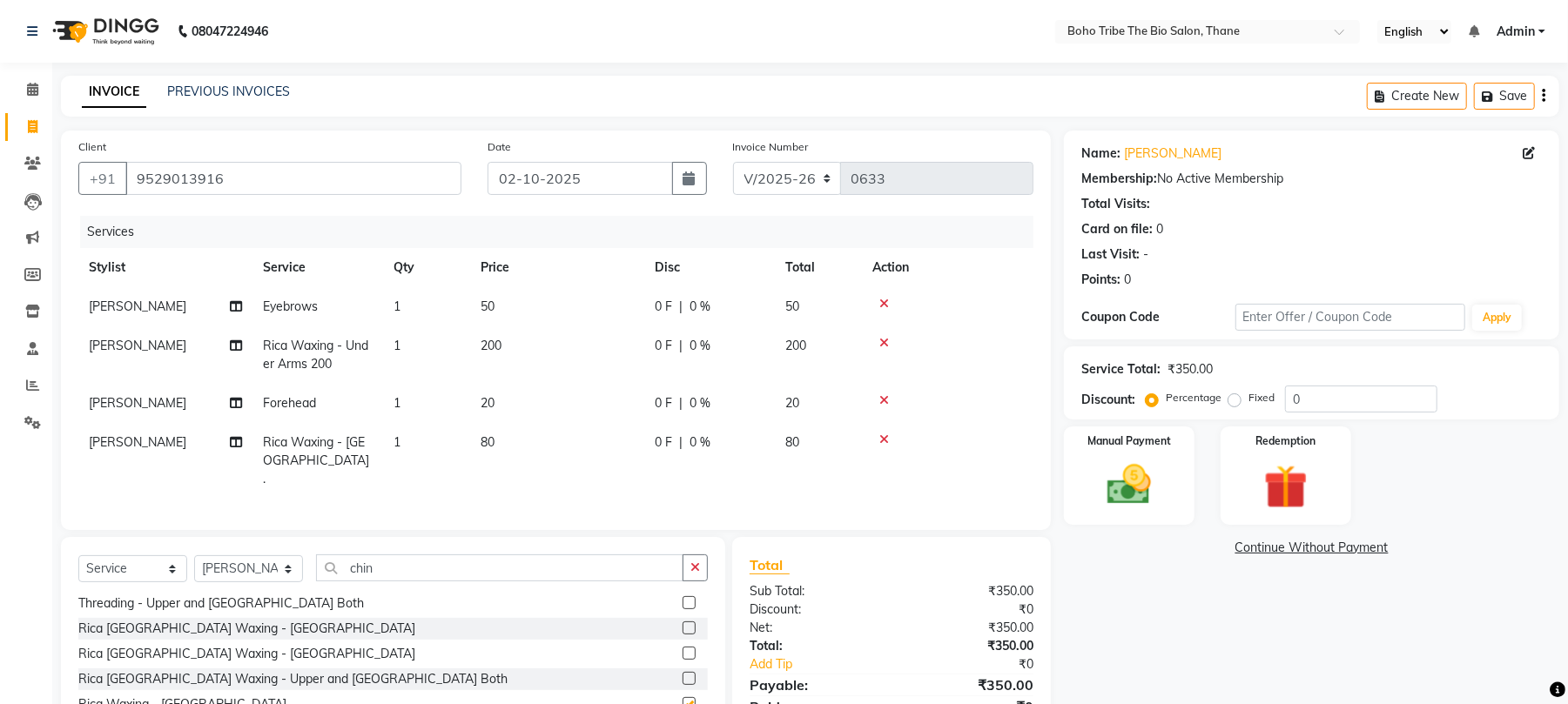
checkbox input "false"
click at [533, 561] on input "chin" at bounding box center [499, 568] width 367 height 27
type input "c"
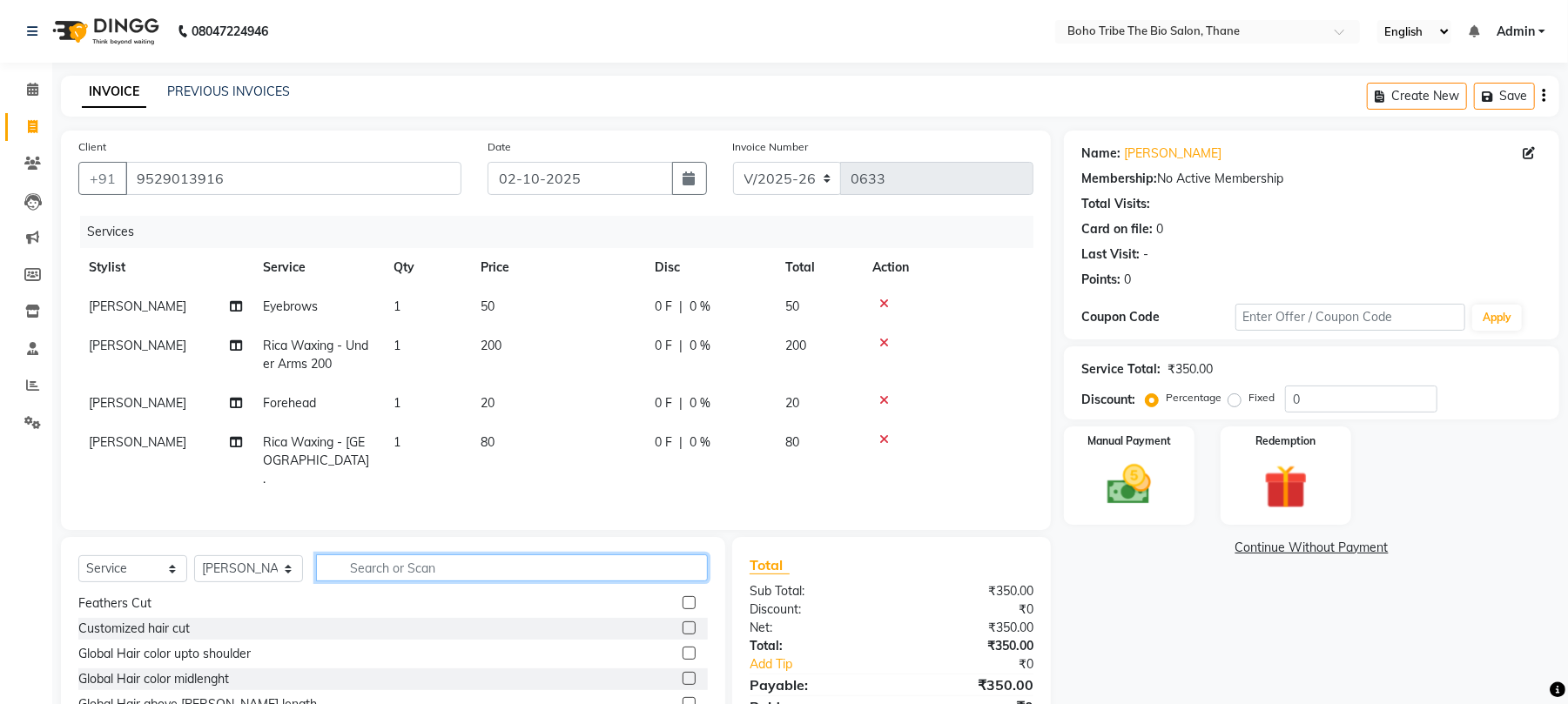
type input "a"
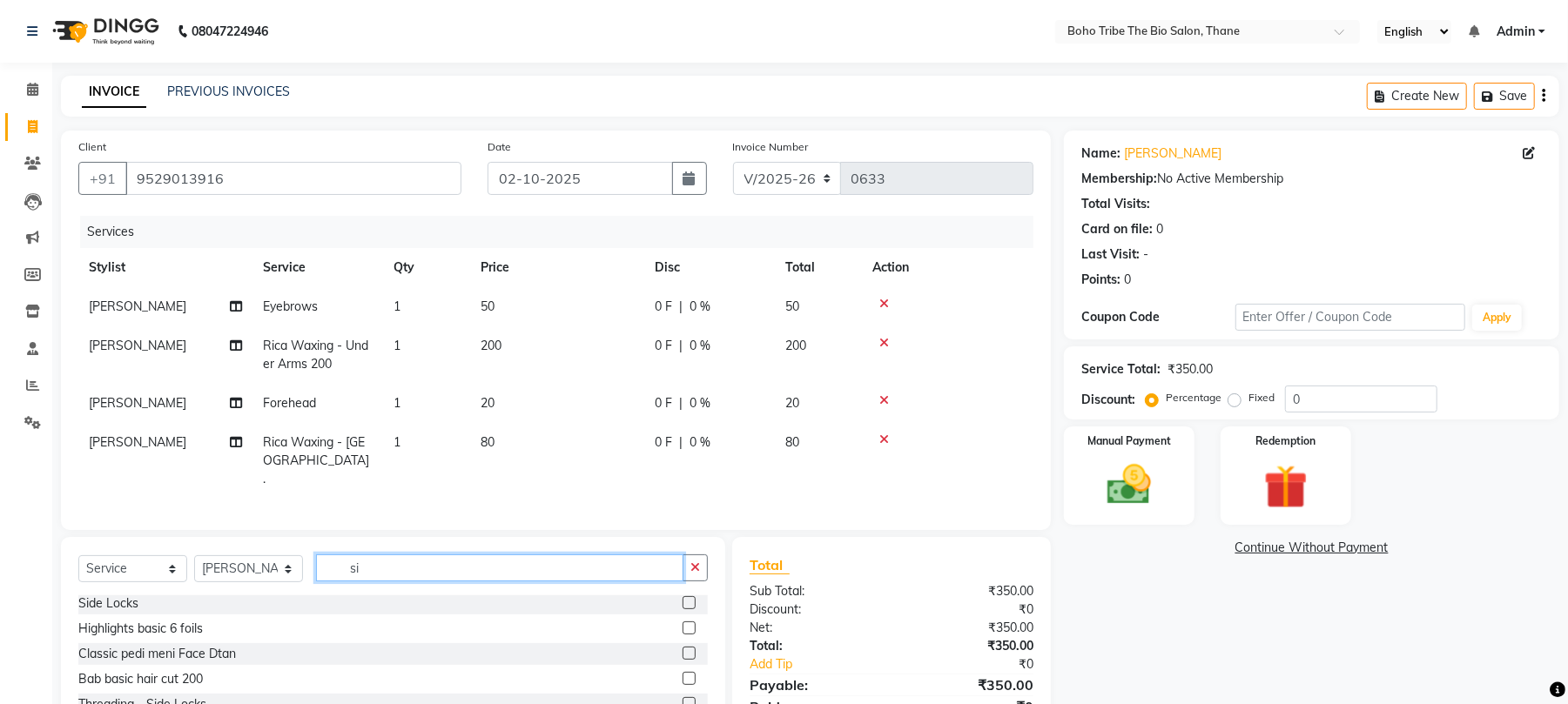
scroll to position [0, 0]
type input "side"
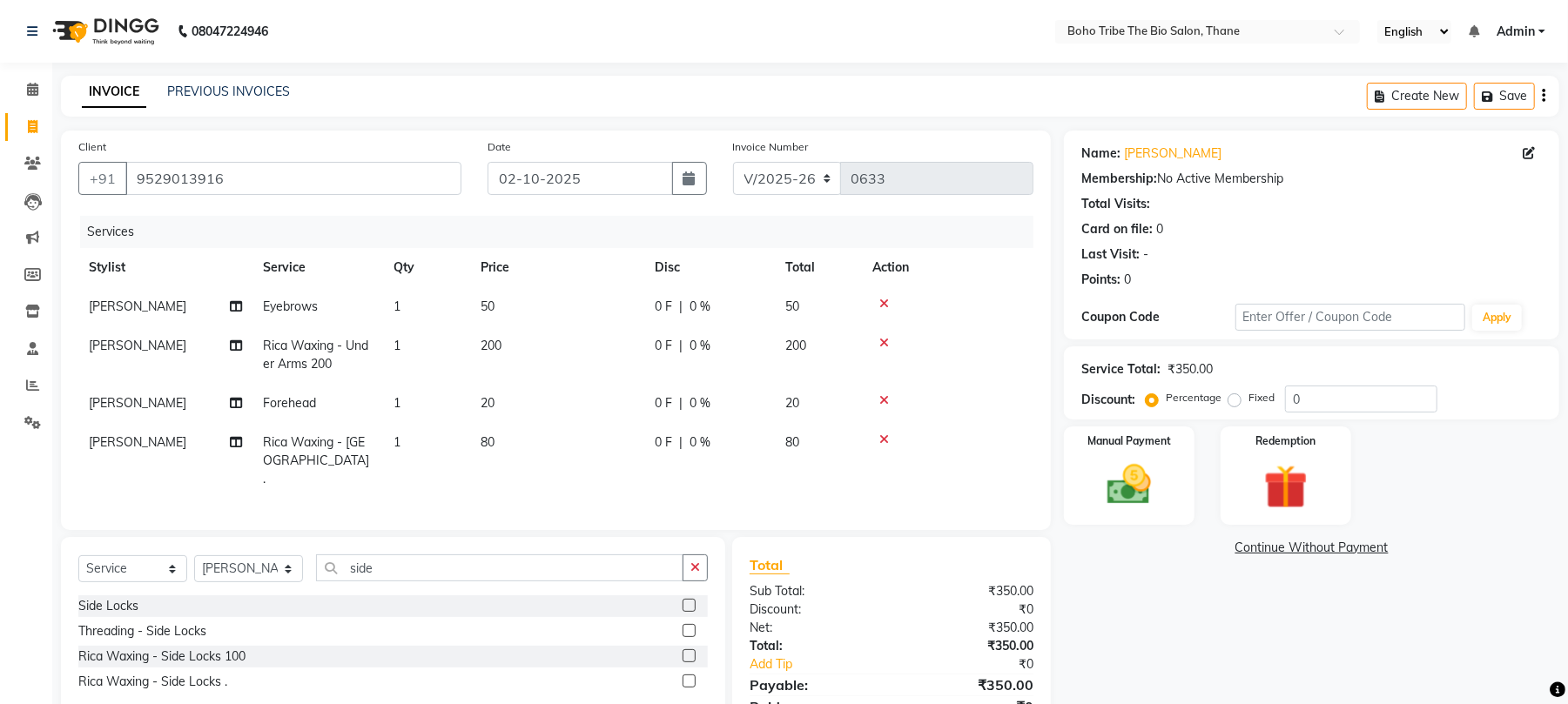
click at [690, 606] on label at bounding box center [689, 606] width 13 height 13
click at [690, 606] on input "checkbox" at bounding box center [688, 607] width 11 height 11
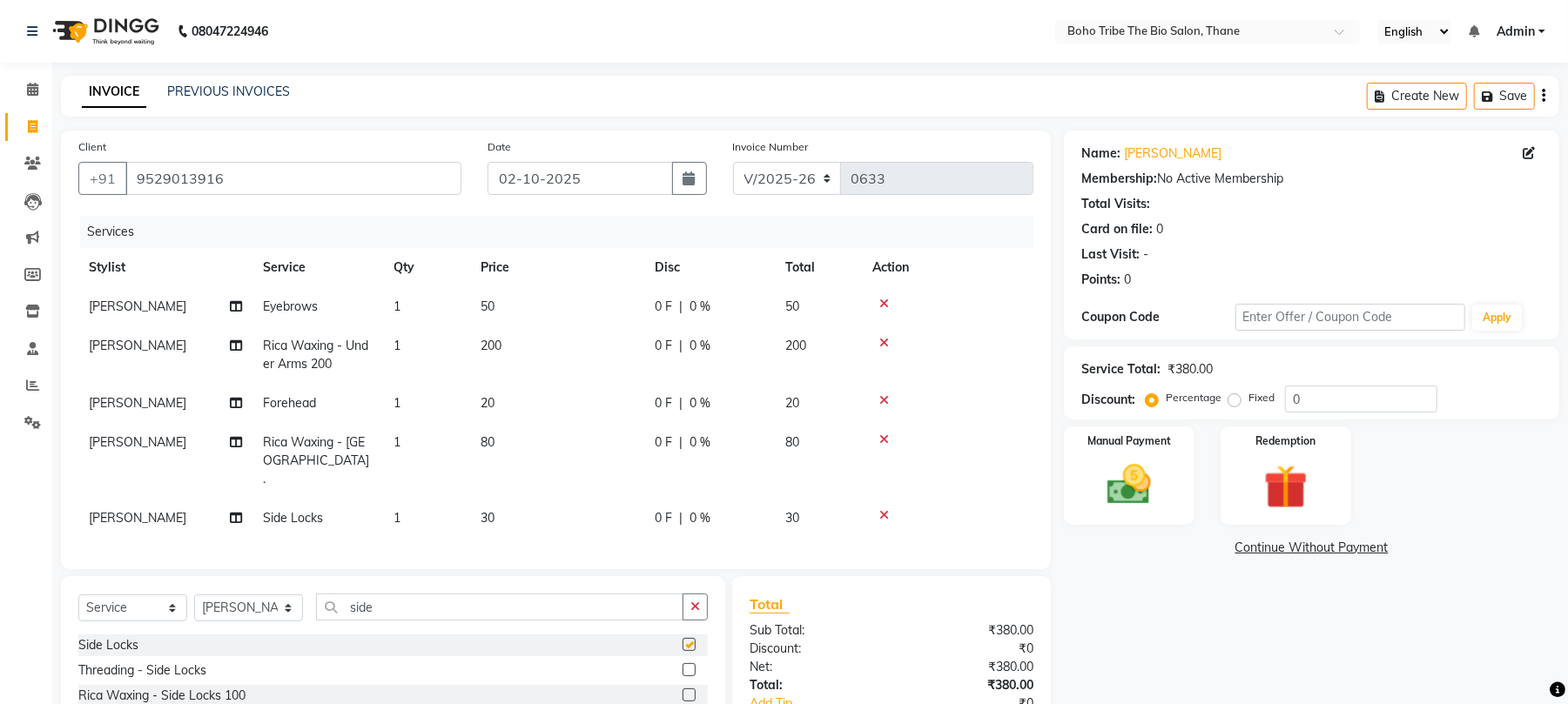
checkbox input "false"
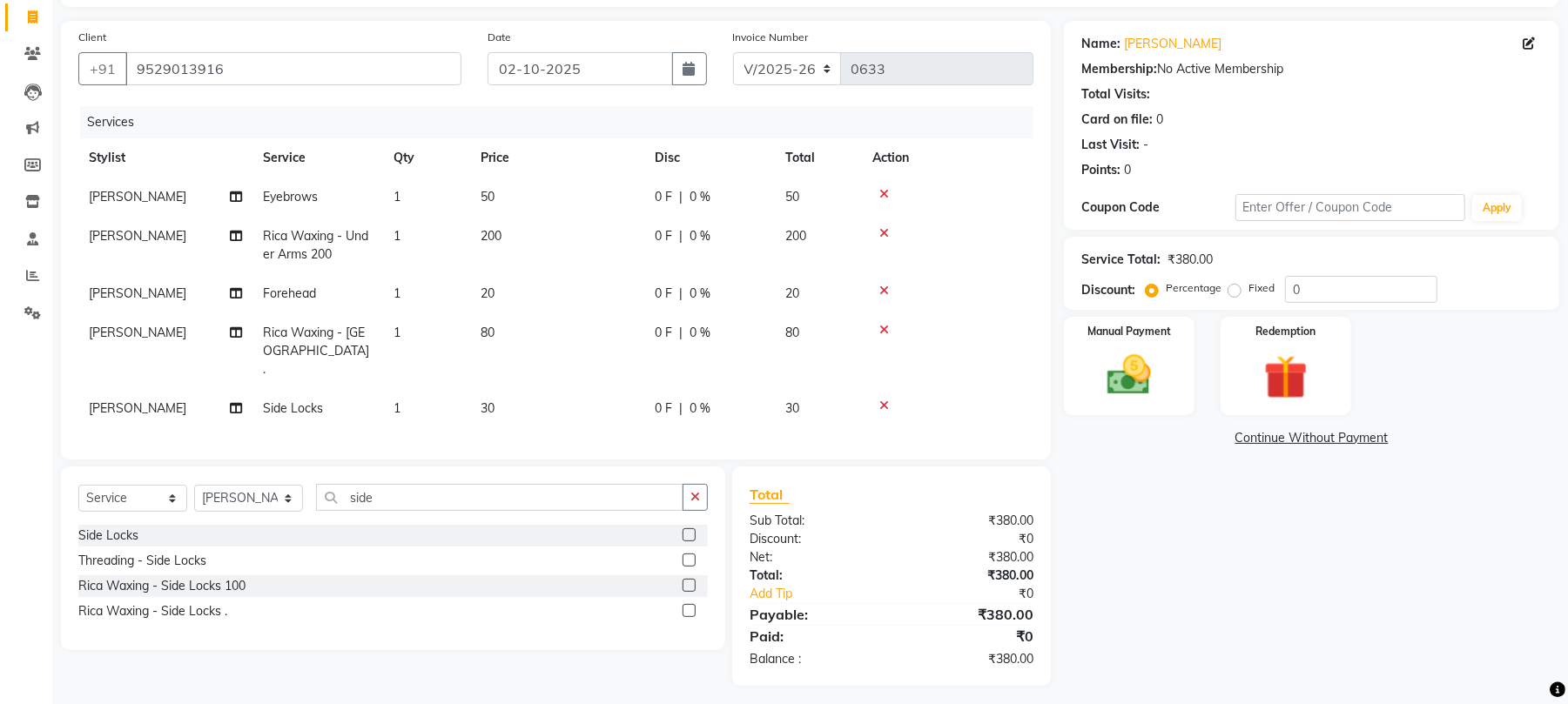
scroll to position [117, 0]
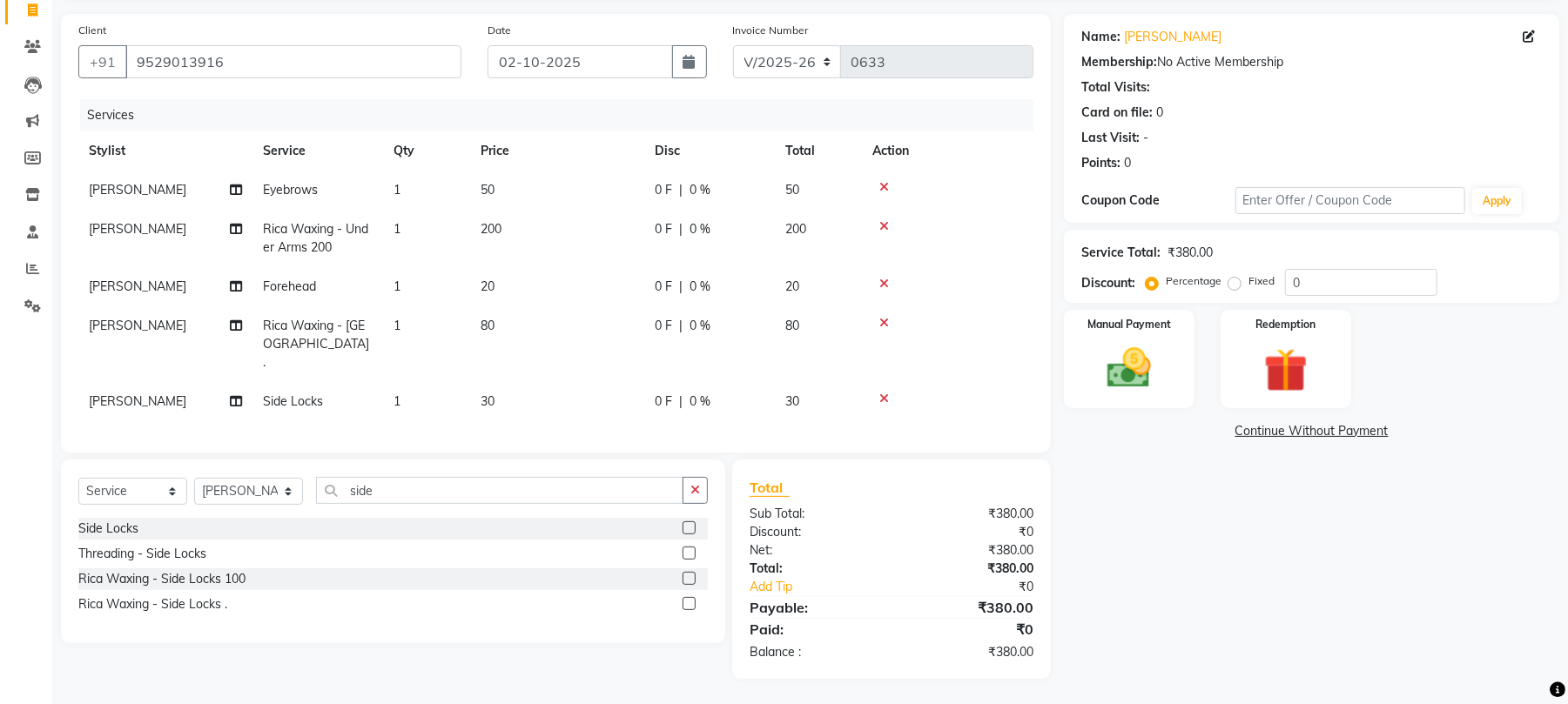
click at [688, 576] on label at bounding box center [689, 579] width 13 height 13
click at [688, 576] on input "checkbox" at bounding box center [688, 580] width 11 height 11
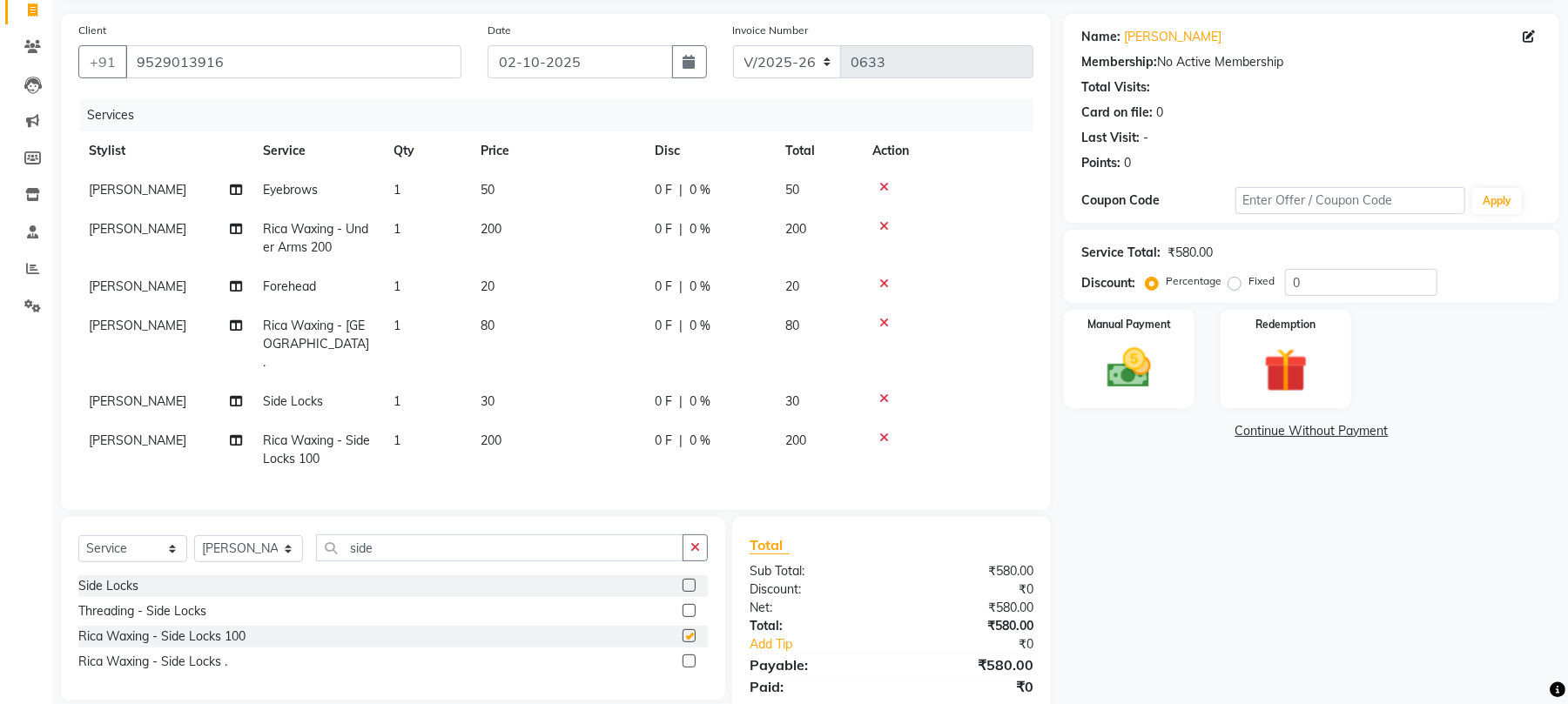
checkbox input "false"
click at [880, 393] on icon at bounding box center [885, 398] width 9 height 12
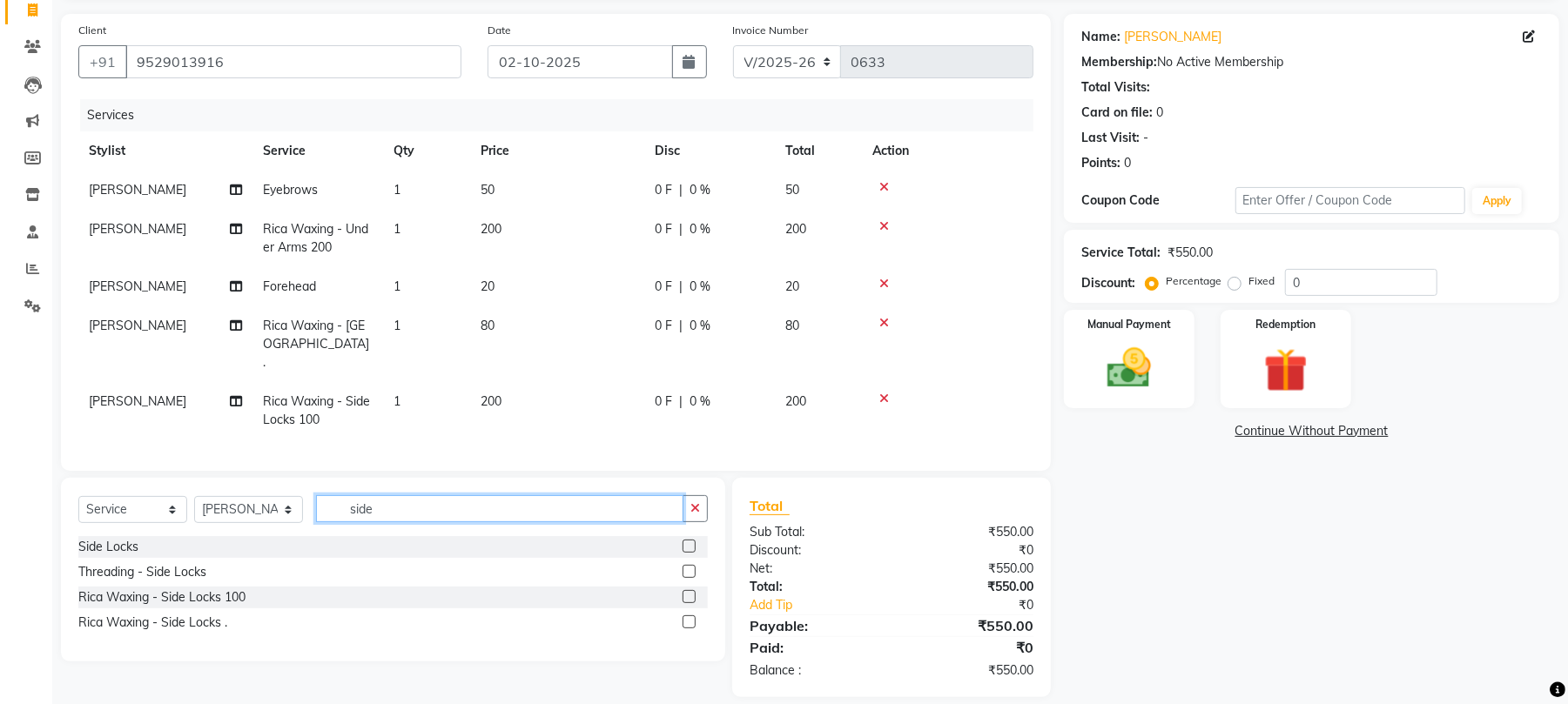
click at [592, 499] on input "side" at bounding box center [499, 509] width 367 height 27
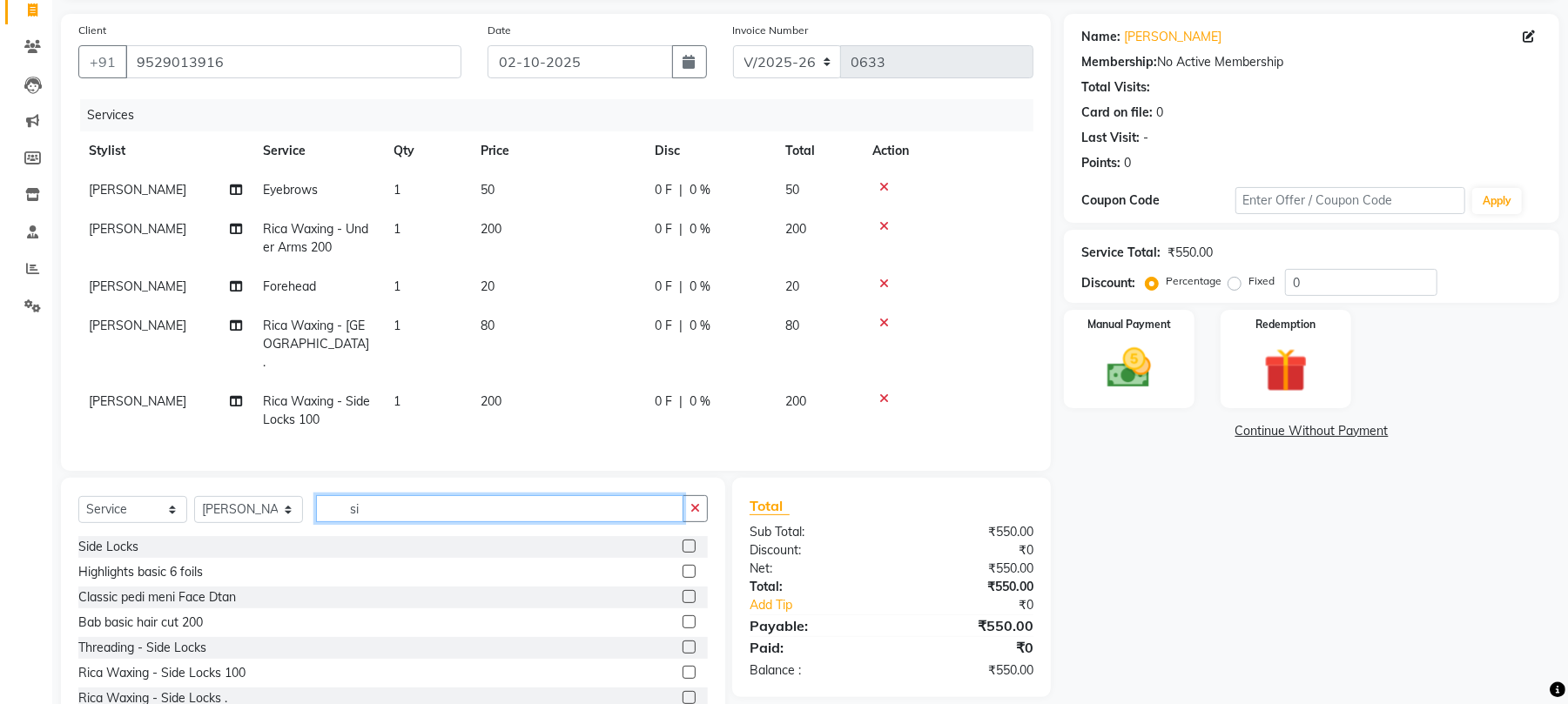
type input "s"
type input "u"
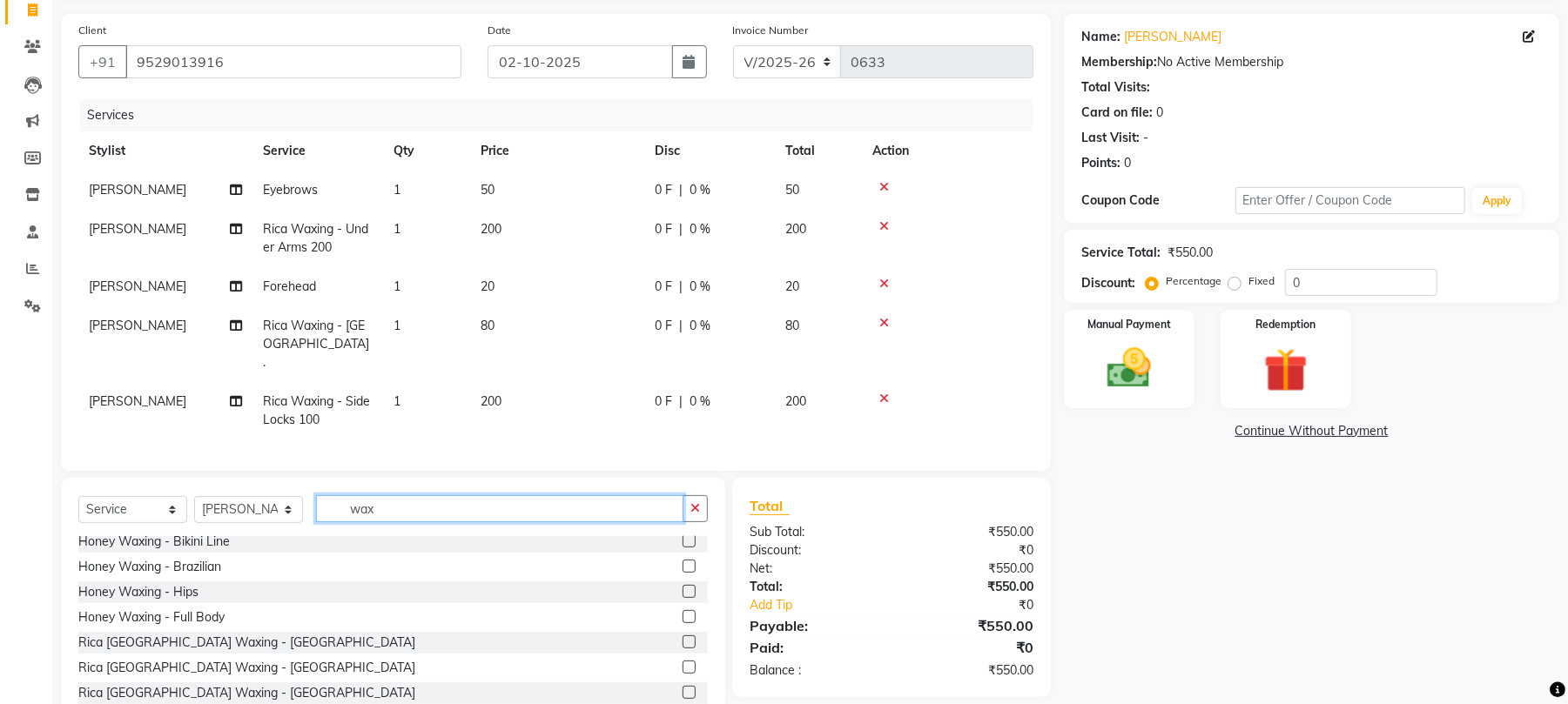
scroll to position [361, 0]
type input "wax"
click at [683, 639] on label at bounding box center [689, 640] width 13 height 13
click at [683, 639] on input "checkbox" at bounding box center [688, 641] width 11 height 11
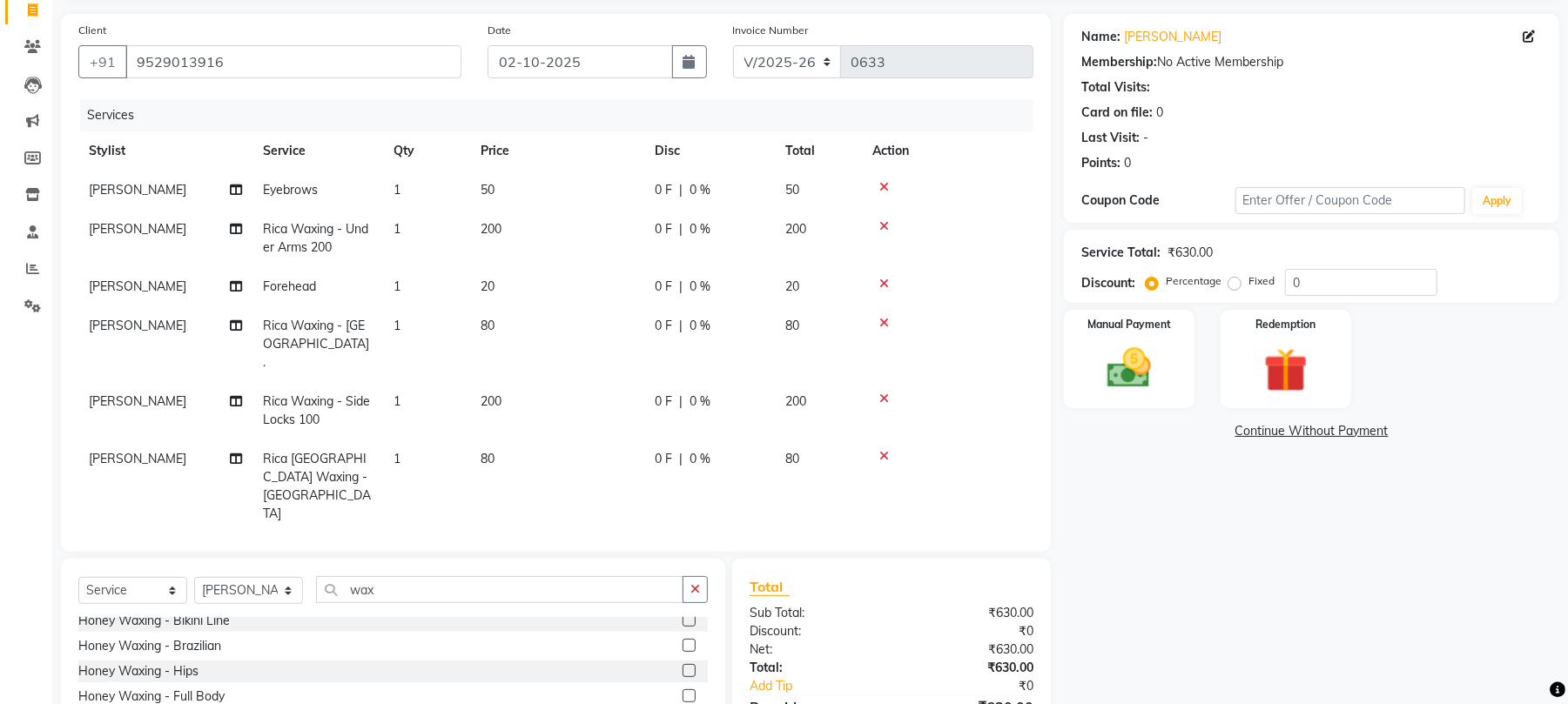
checkbox input "false"
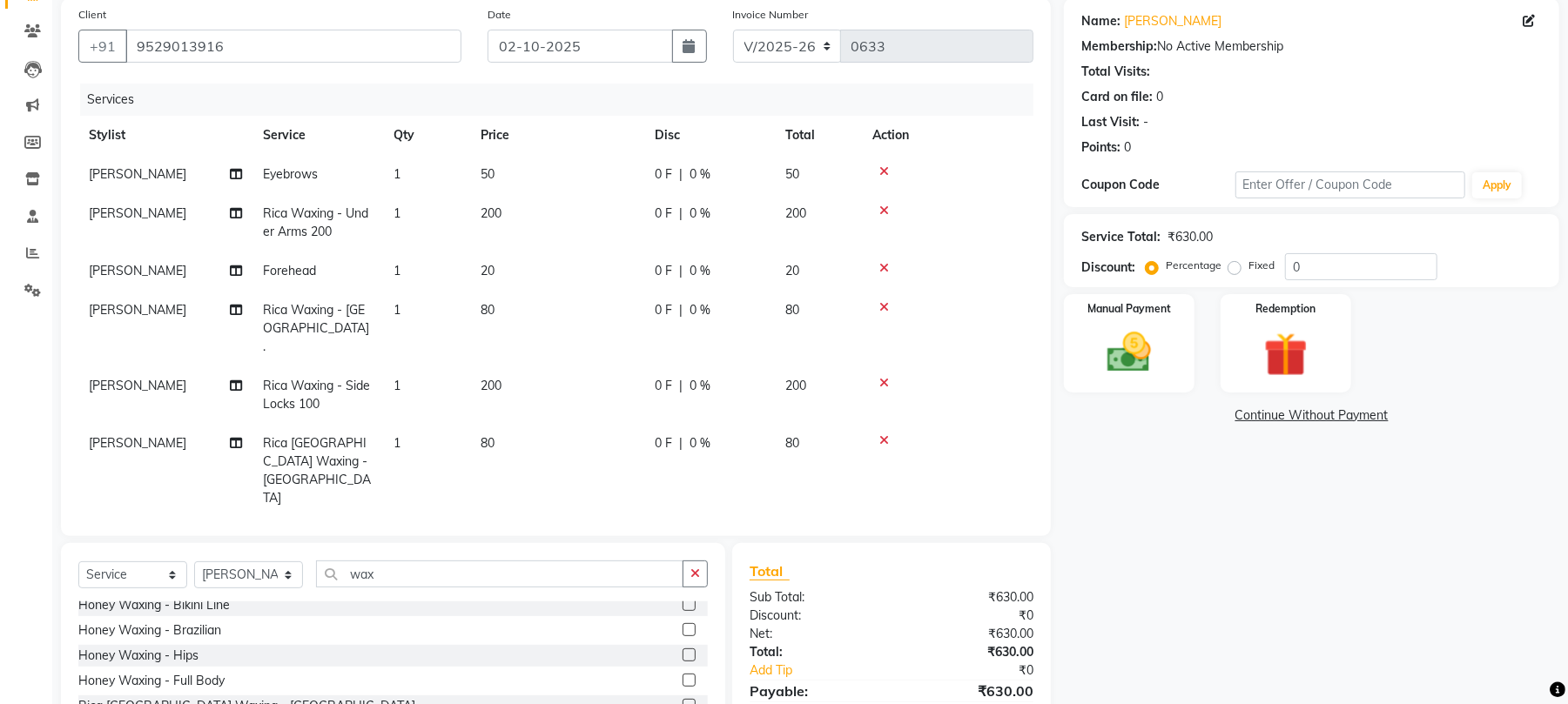
scroll to position [19, 0]
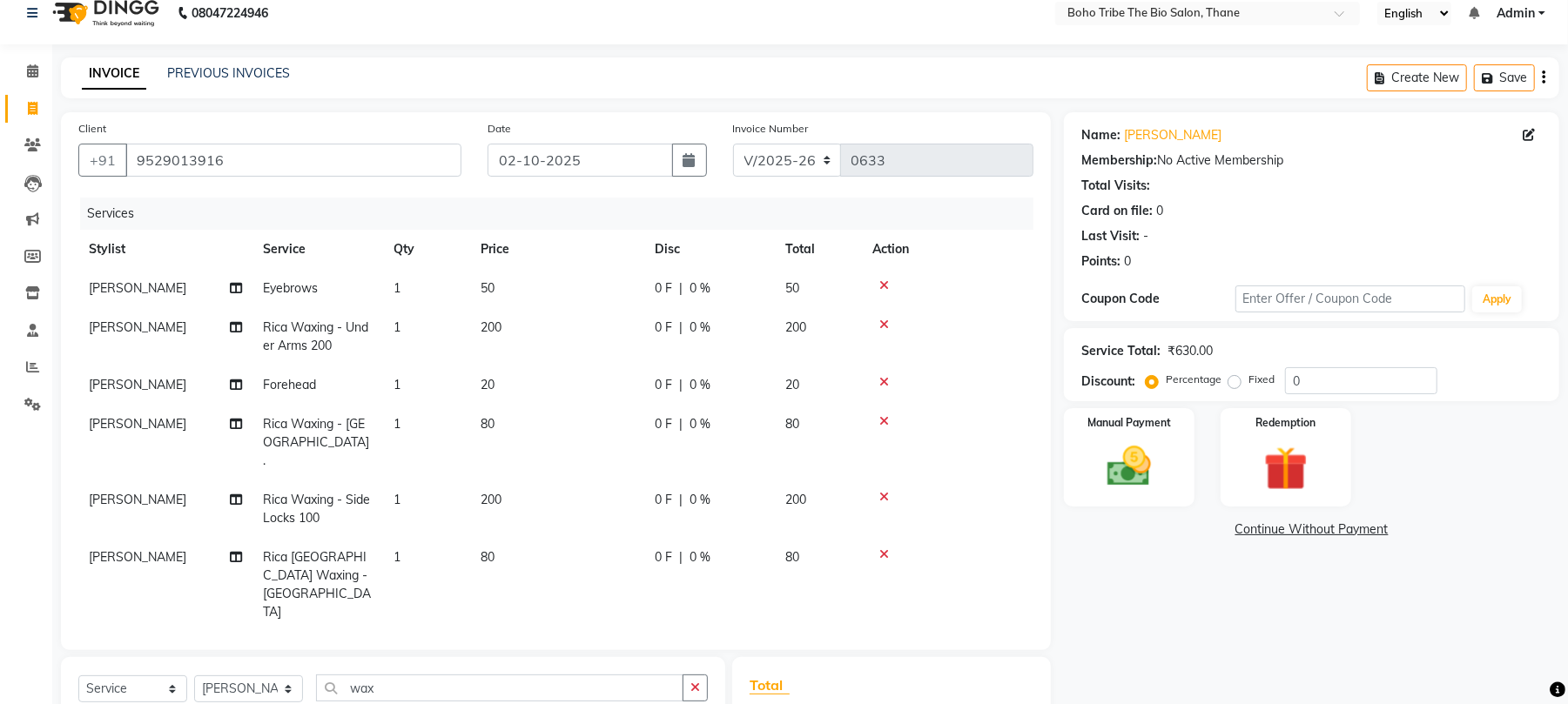
click at [1544, 79] on icon "button" at bounding box center [1544, 78] width 4 height 1
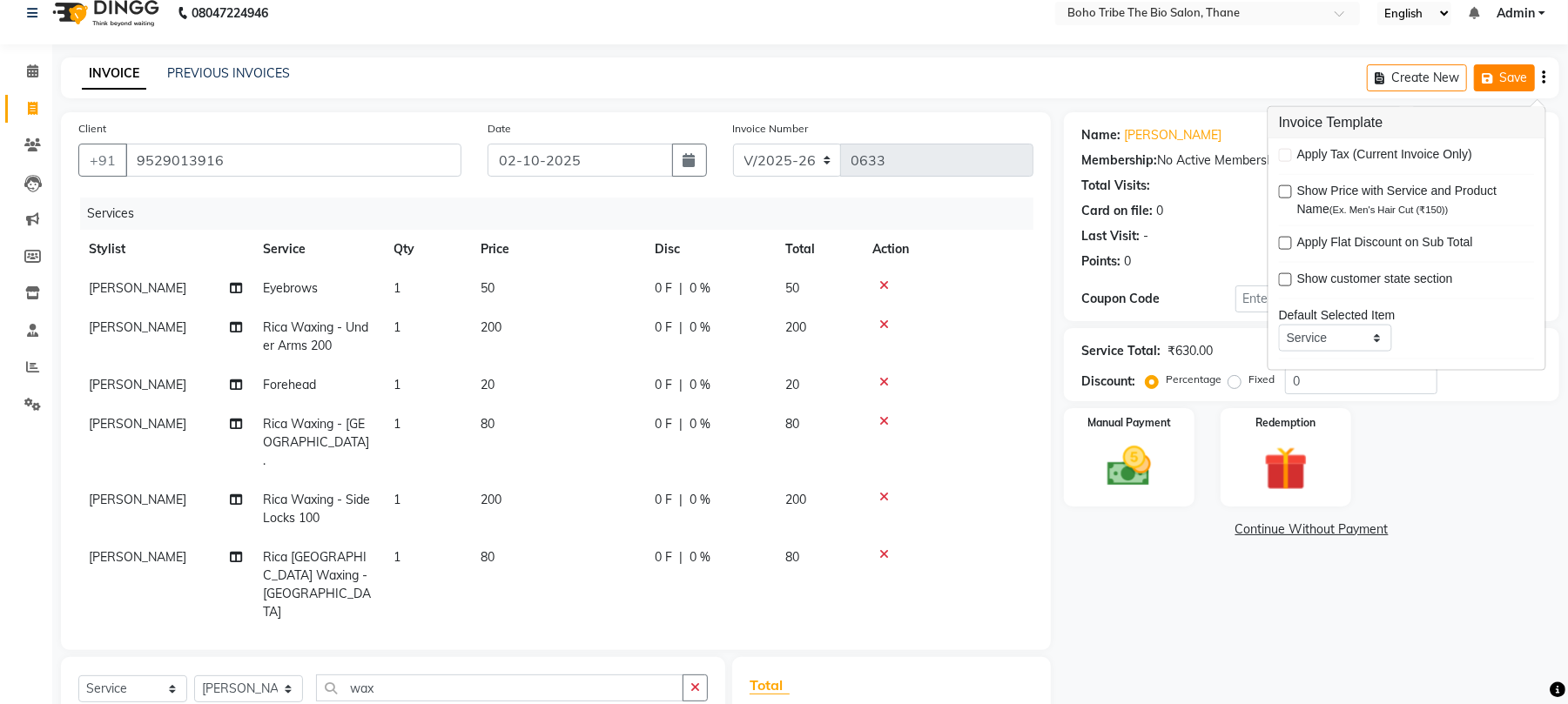
click at [1509, 79] on button "Save" at bounding box center [1504, 78] width 61 height 27
